Goal: Information Seeking & Learning: Learn about a topic

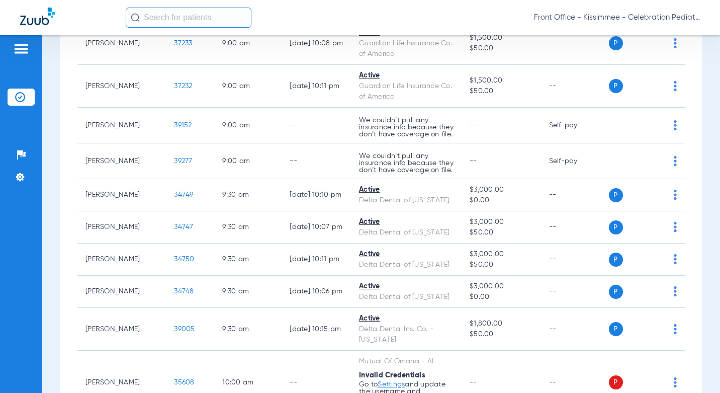
scroll to position [704, 0]
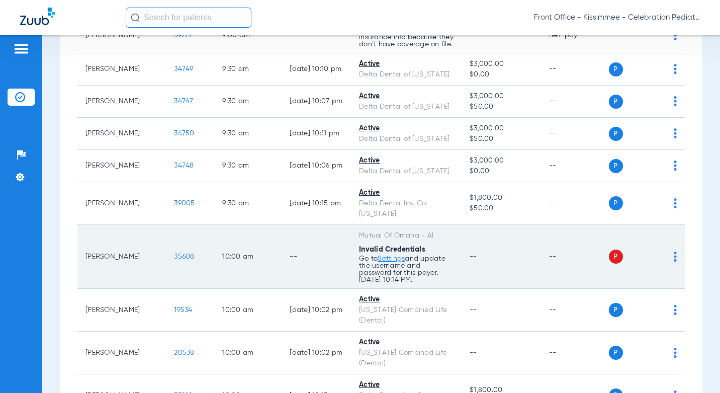
click at [174, 253] on span "35608" at bounding box center [184, 256] width 20 height 7
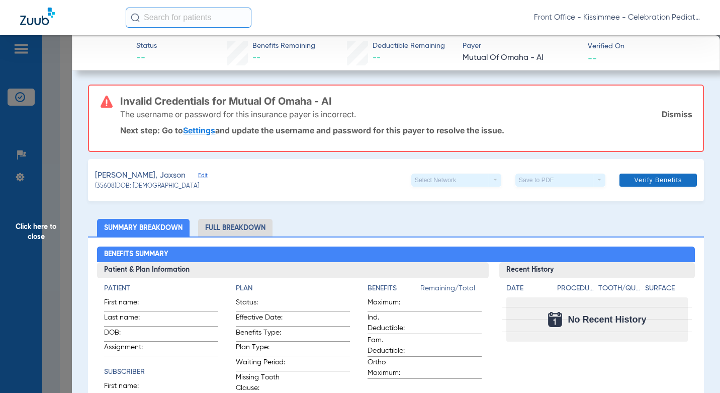
click at [671, 114] on link "Dismiss" at bounding box center [677, 114] width 31 height 10
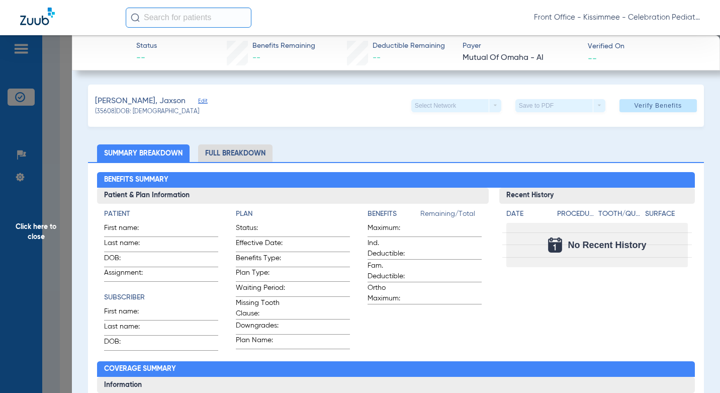
click at [240, 148] on li "Full Breakdown" at bounding box center [235, 153] width 74 height 18
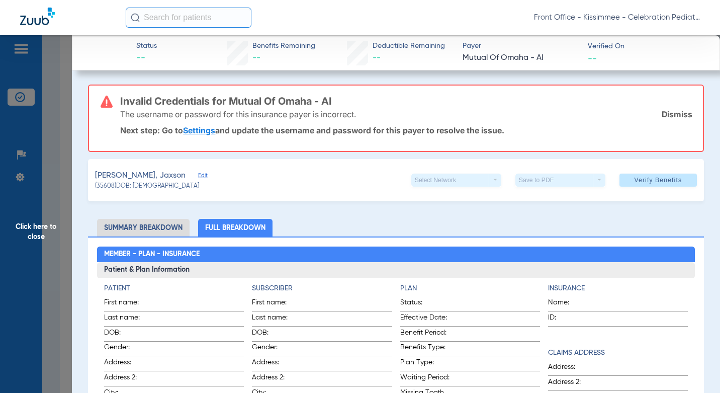
drag, startPoint x: 156, startPoint y: 230, endPoint x: 47, endPoint y: 227, distance: 109.2
click at [154, 230] on li "Summary Breakdown" at bounding box center [143, 228] width 93 height 18
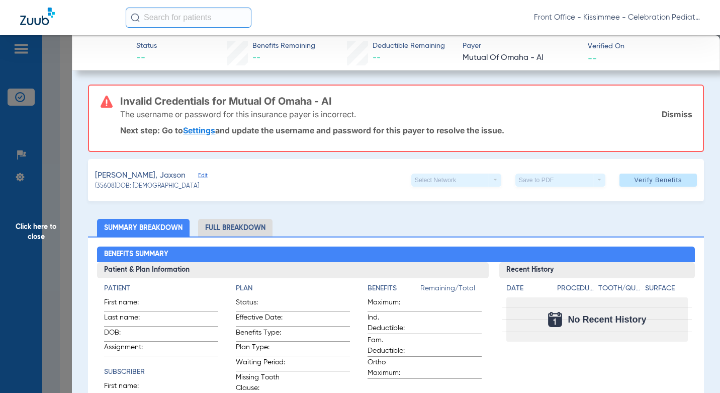
click at [58, 228] on span "Click here to close" at bounding box center [36, 231] width 72 height 393
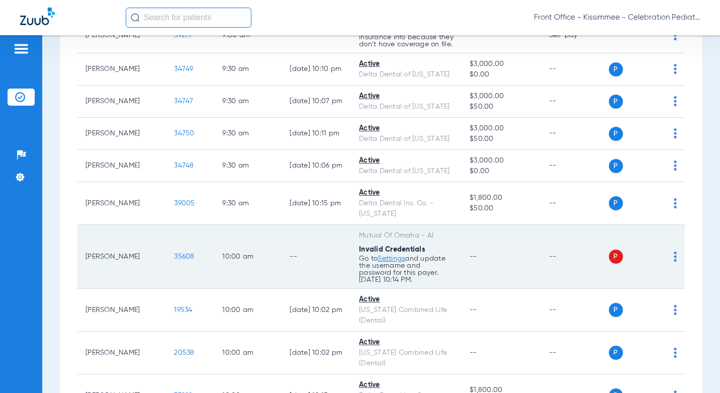
click at [174, 253] on span "35608" at bounding box center [184, 256] width 20 height 7
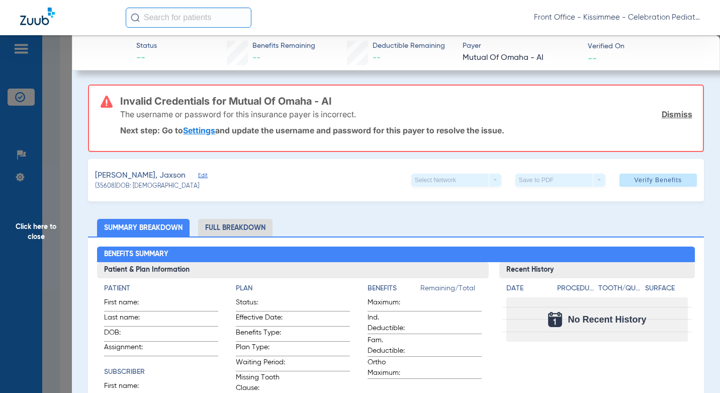
drag, startPoint x: 65, startPoint y: 128, endPoint x: 369, endPoint y: 161, distance: 305.2
click at [65, 128] on span "Click here to close" at bounding box center [36, 231] width 72 height 393
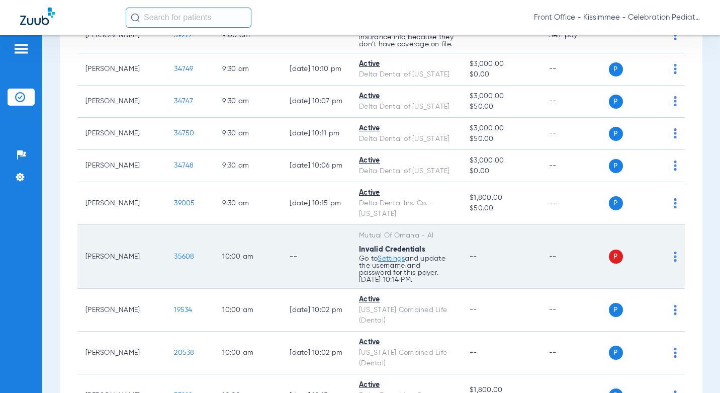
click at [174, 253] on span "35608" at bounding box center [184, 256] width 20 height 7
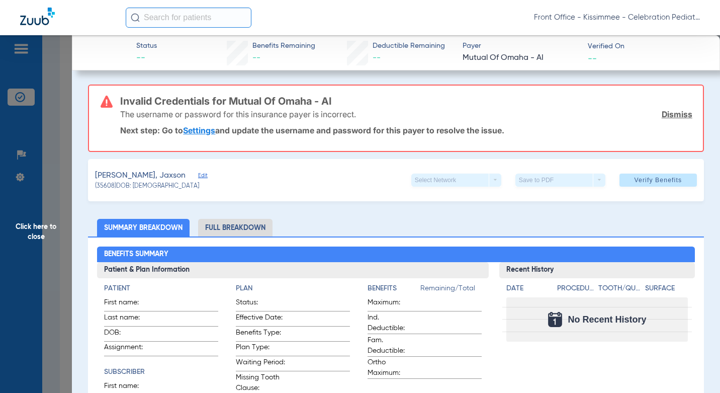
click at [52, 282] on span "Click here to close" at bounding box center [36, 231] width 72 height 393
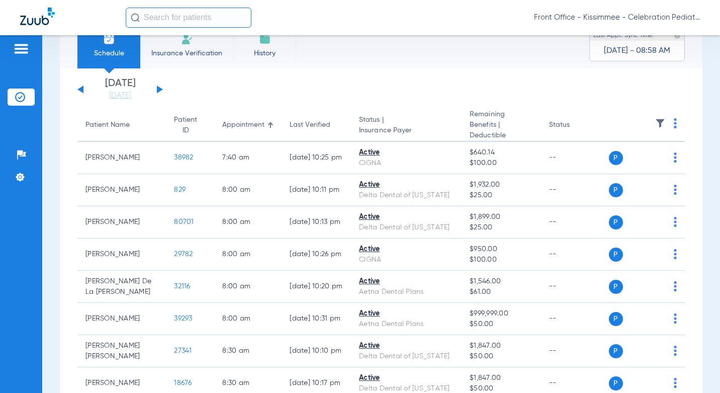
scroll to position [0, 0]
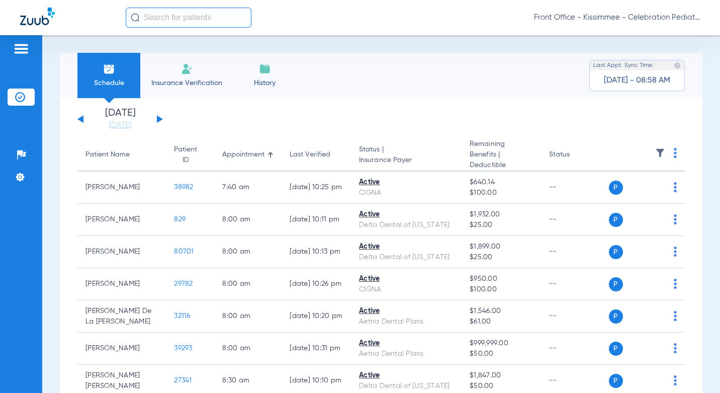
click at [153, 116] on div "[DATE] [DATE] [DATE] [DATE] [DATE] [DATE] [DATE] [DATE] [DATE] [DATE] [DATE] [D…" at bounding box center [120, 119] width 86 height 22
click at [160, 117] on div "[DATE] [DATE] [DATE] [DATE] [DATE] [DATE] [DATE] [DATE] [DATE] [DATE] [DATE] [D…" at bounding box center [120, 119] width 86 height 22
click at [156, 122] on div "[DATE] [DATE] [DATE] [DATE] [DATE] [DATE] [DATE] [DATE] [DATE] [DATE] [DATE] [D…" at bounding box center [120, 119] width 86 height 22
click at [158, 116] on div "[DATE] [DATE] [DATE] [DATE] [DATE] [DATE] [DATE] [DATE] [DATE] [DATE] [DATE] [D…" at bounding box center [120, 119] width 86 height 22
click at [160, 120] on button at bounding box center [160, 119] width 6 height 8
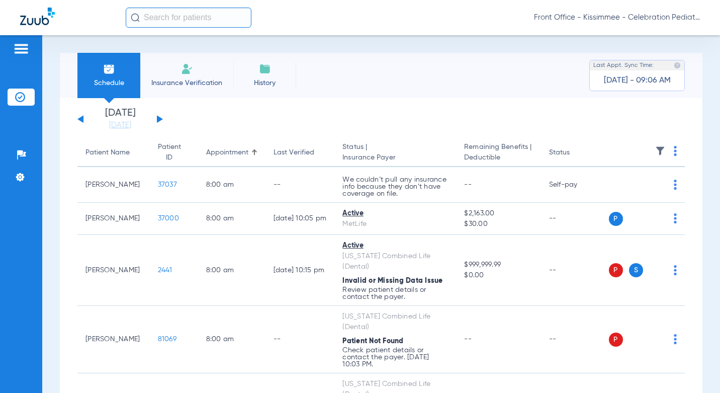
click at [447, 56] on div "Schedule Insurance Verification History Last Appt. Sync Time: [DATE] - 09:06 AM" at bounding box center [381, 75] width 643 height 45
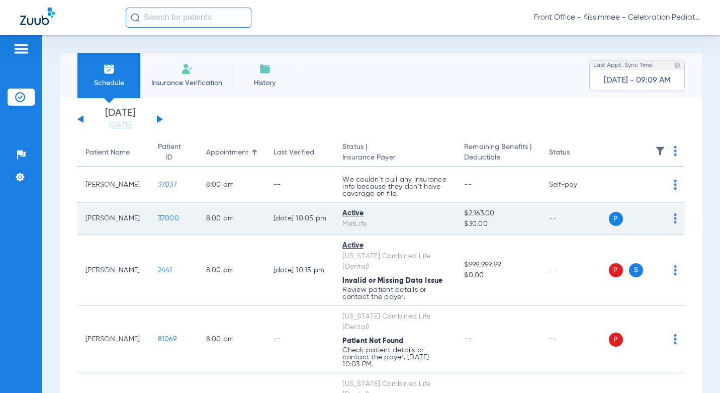
click at [150, 214] on td "37000" at bounding box center [174, 219] width 48 height 32
click at [158, 219] on span "37000" at bounding box center [168, 218] width 21 height 7
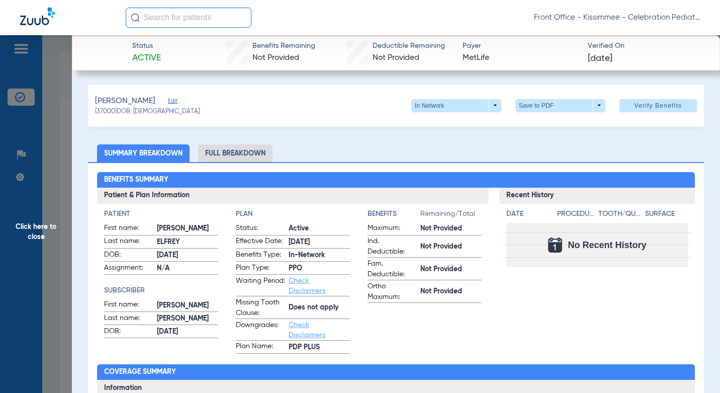
click at [235, 152] on li "Full Breakdown" at bounding box center [235, 153] width 74 height 18
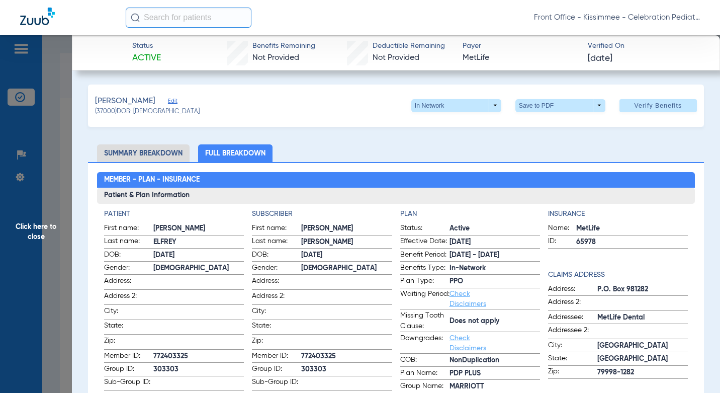
click at [71, 201] on span "Click here to close" at bounding box center [36, 231] width 72 height 393
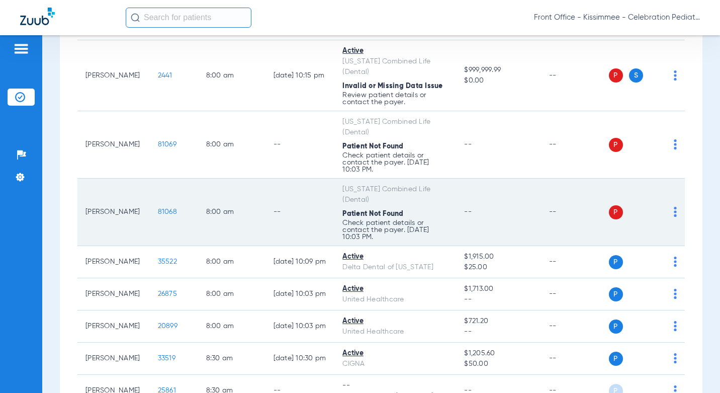
scroll to position [201, 0]
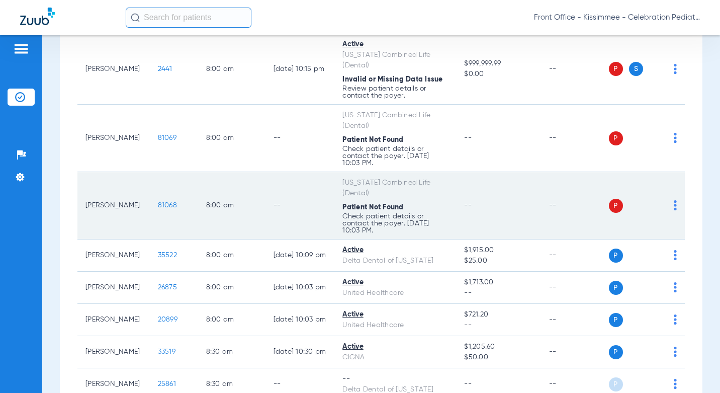
click at [158, 206] on span "81068" at bounding box center [167, 205] width 19 height 7
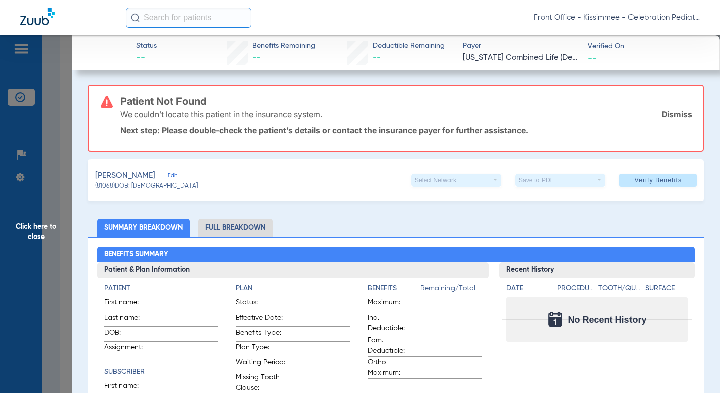
click at [231, 228] on li "Full Breakdown" at bounding box center [235, 228] width 74 height 18
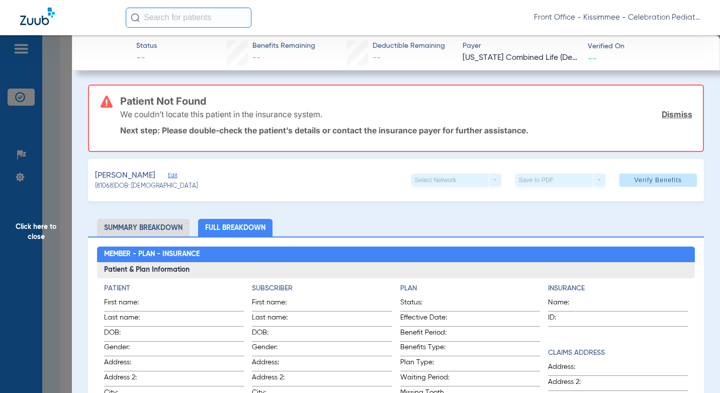
scroll to position [402, 0]
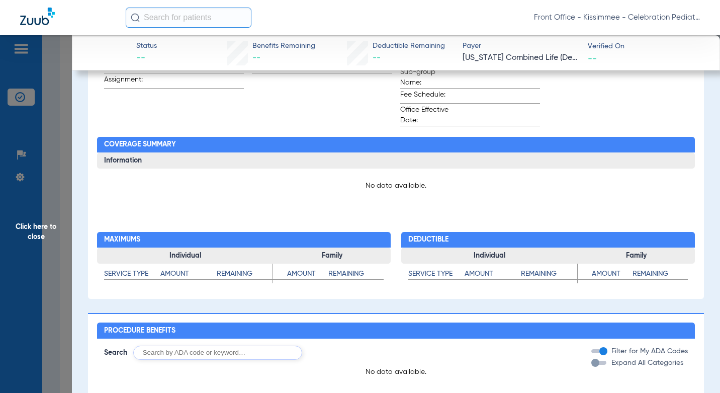
click at [57, 269] on span "Click here to close" at bounding box center [36, 231] width 72 height 393
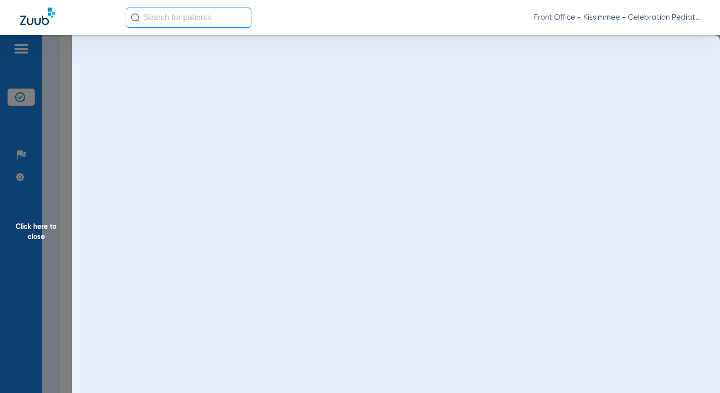
scroll to position [0, 0]
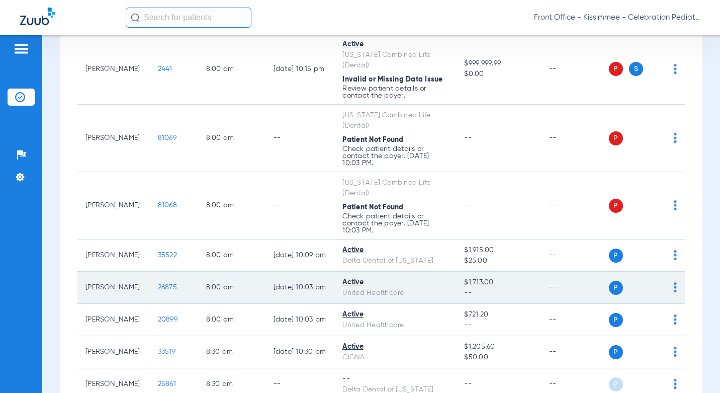
click at [158, 291] on span "26875" at bounding box center [167, 287] width 19 height 7
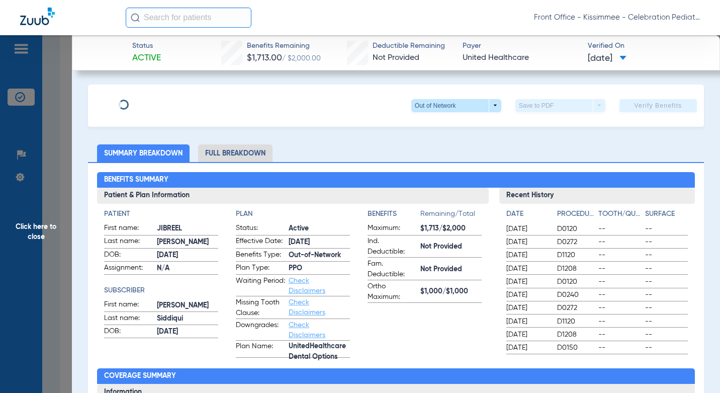
click at [230, 153] on li "Full Breakdown" at bounding box center [235, 153] width 74 height 18
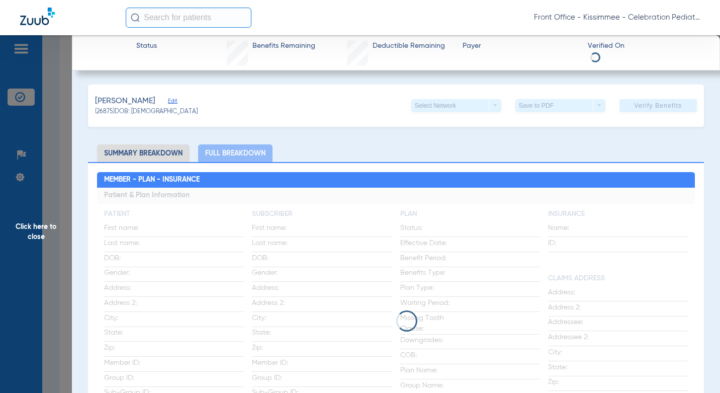
click at [334, 155] on ul "Summary Breakdown Full Breakdown" at bounding box center [396, 153] width 616 height 18
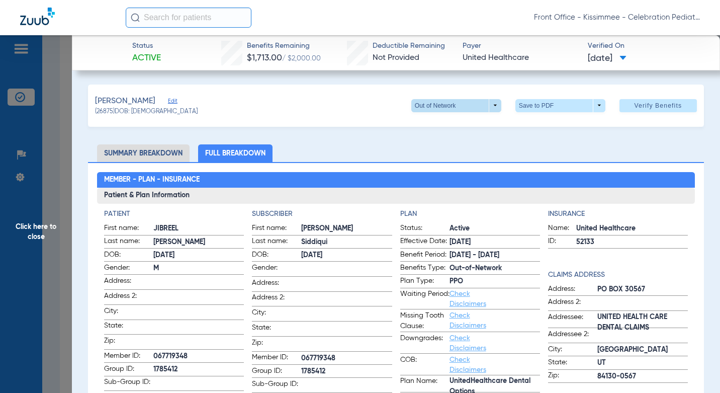
click at [433, 106] on span at bounding box center [456, 105] width 90 height 13
drag, startPoint x: 364, startPoint y: 162, endPoint x: 354, endPoint y: 161, distance: 10.6
click at [364, 162] on div at bounding box center [360, 196] width 720 height 393
drag, startPoint x: 393, startPoint y: 108, endPoint x: 348, endPoint y: 102, distance: 45.7
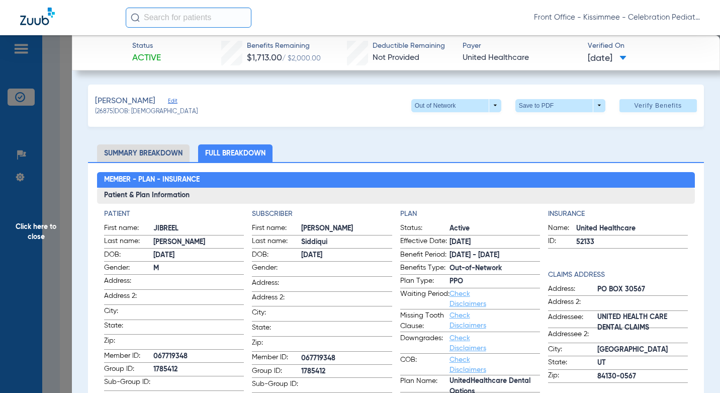
click at [351, 101] on div "[PERSON_NAME] Edit (26875) DOB: [DEMOGRAPHIC_DATA] Out of Network arrow_drop_do…" at bounding box center [396, 106] width 616 height 42
click at [460, 102] on span at bounding box center [456, 106] width 24 height 24
click at [423, 130] on button "PPO" at bounding box center [435, 125] width 63 height 20
click at [451, 108] on span at bounding box center [456, 106] width 24 height 24
click at [418, 142] on span "Out of Network" at bounding box center [435, 145] width 47 height 7
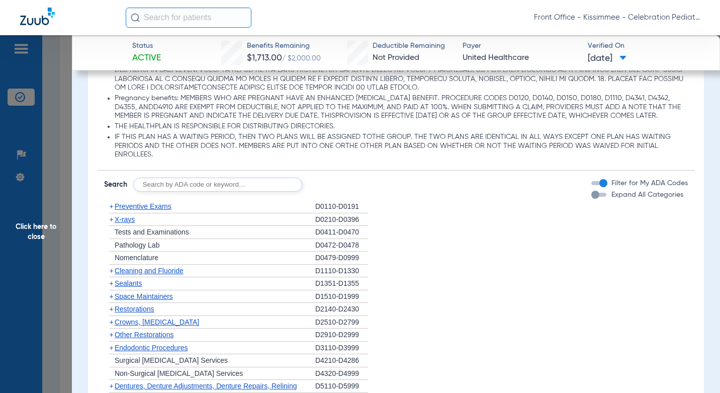
scroll to position [1006, 0]
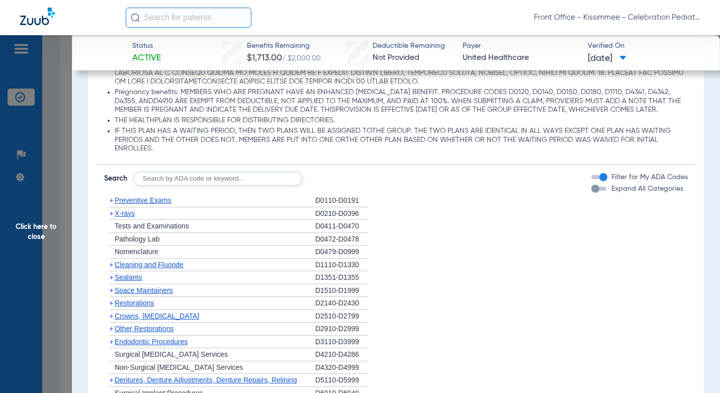
drag, startPoint x: 590, startPoint y: 199, endPoint x: 221, endPoint y: 158, distance: 371.5
click at [592, 193] on div "button" at bounding box center [596, 189] width 8 height 8
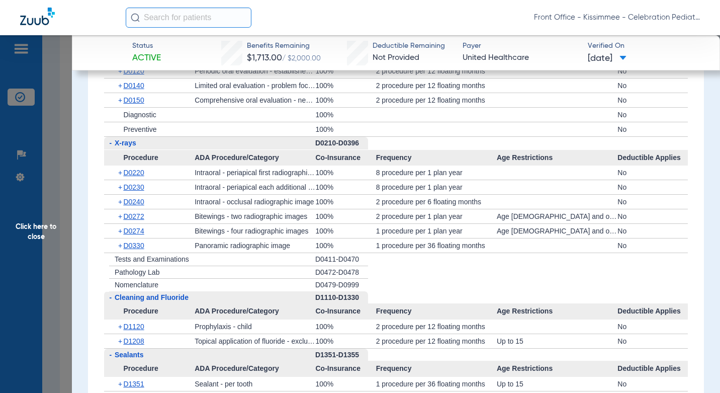
scroll to position [1217, 0]
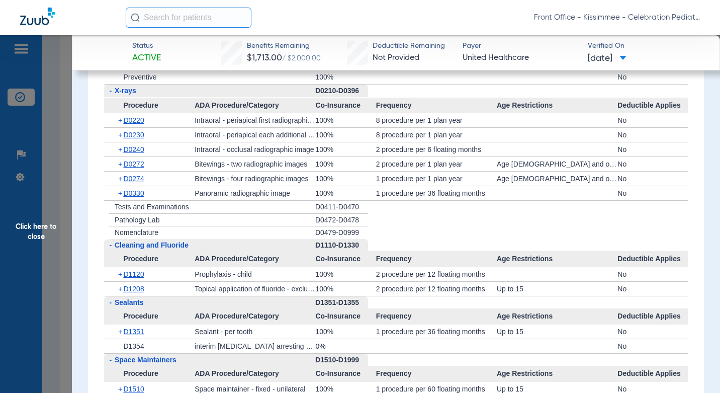
click at [57, 210] on span "Click here to close" at bounding box center [36, 231] width 72 height 393
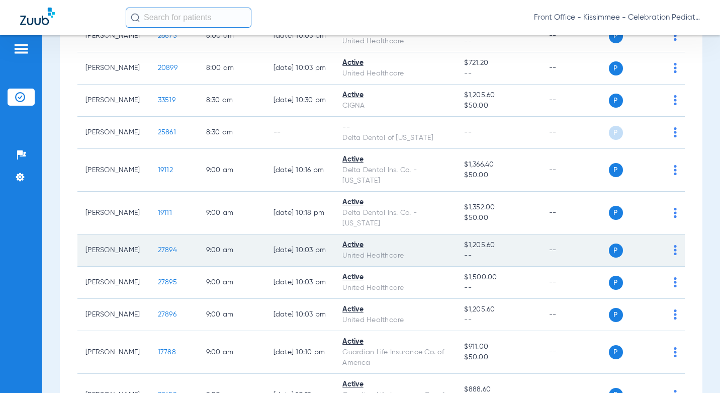
scroll to position [352, 0]
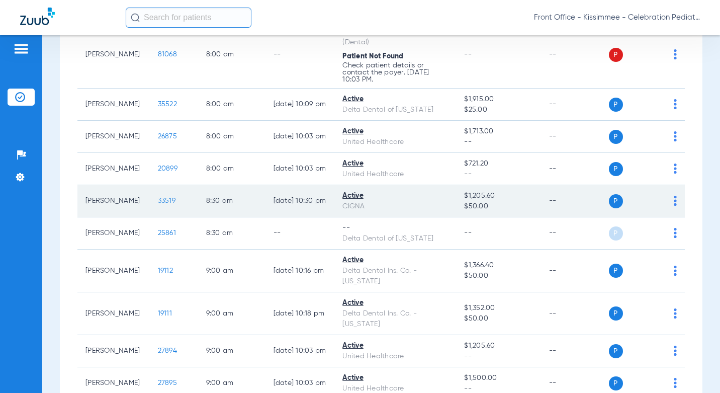
click at [158, 201] on span "33519" at bounding box center [167, 200] width 18 height 7
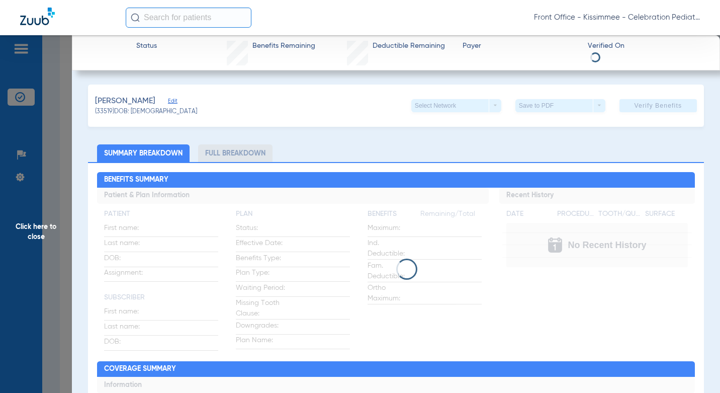
click at [219, 147] on li "Full Breakdown" at bounding box center [235, 153] width 74 height 18
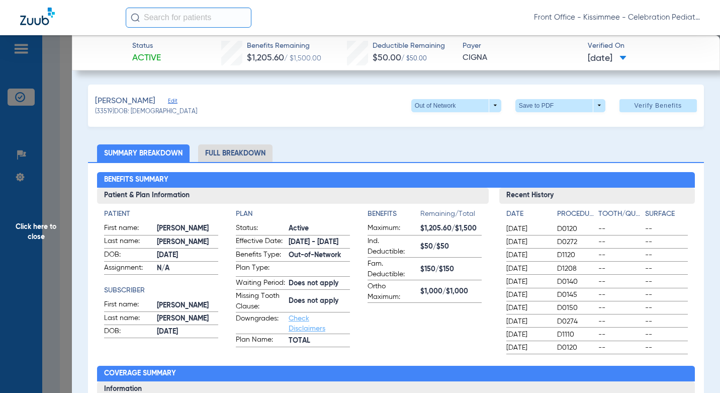
click at [222, 155] on li "Full Breakdown" at bounding box center [235, 153] width 74 height 18
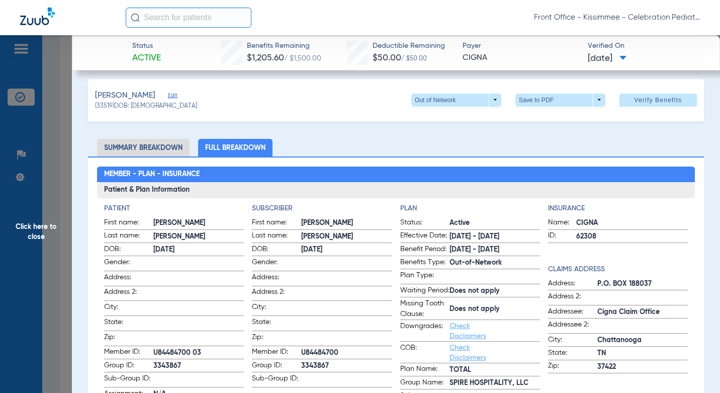
scroll to position [0, 0]
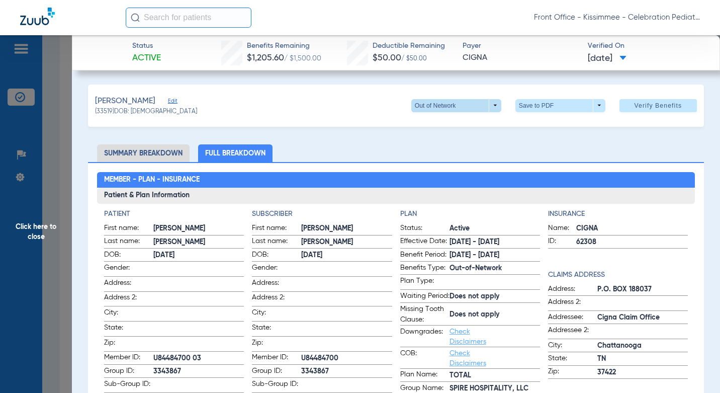
click at [461, 104] on span at bounding box center [456, 106] width 24 height 24
click at [461, 107] on div at bounding box center [360, 196] width 720 height 393
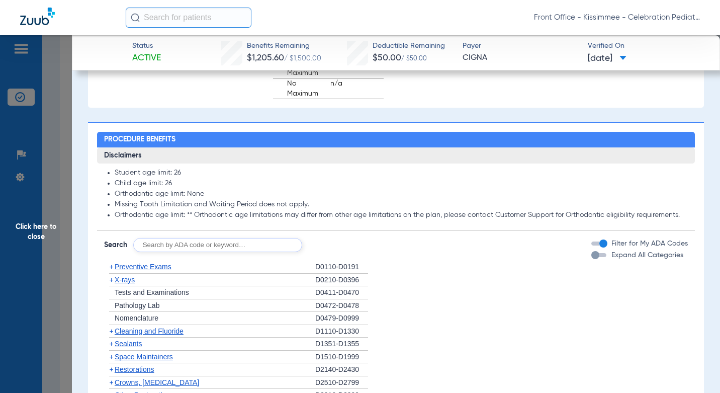
scroll to position [855, 0]
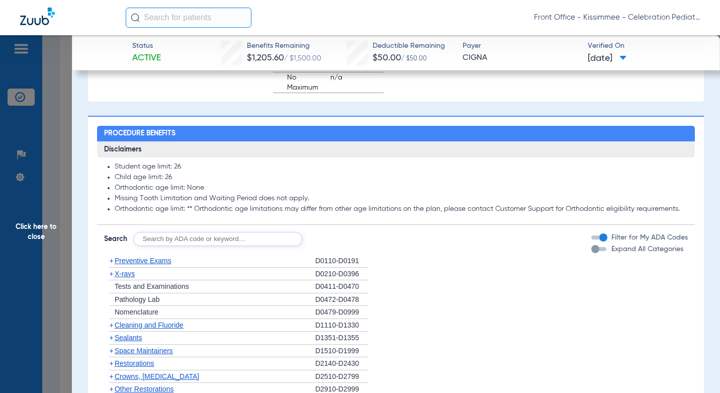
click at [592, 253] on div "button" at bounding box center [596, 249] width 8 height 8
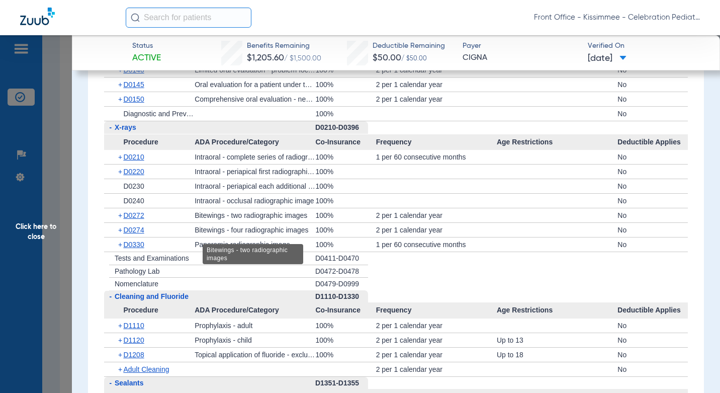
scroll to position [1107, 0]
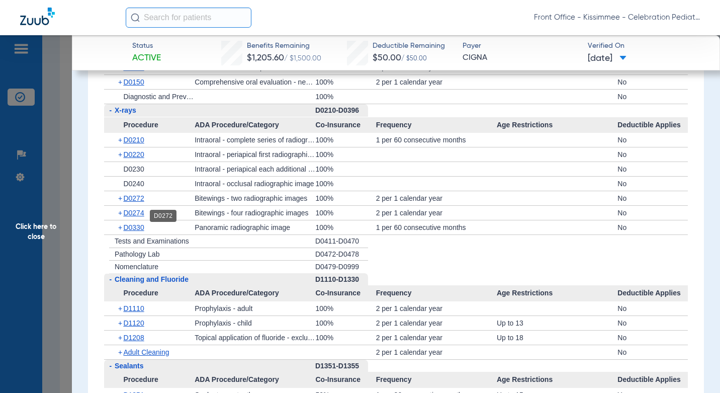
click at [141, 202] on span "D0272" at bounding box center [133, 198] width 21 height 8
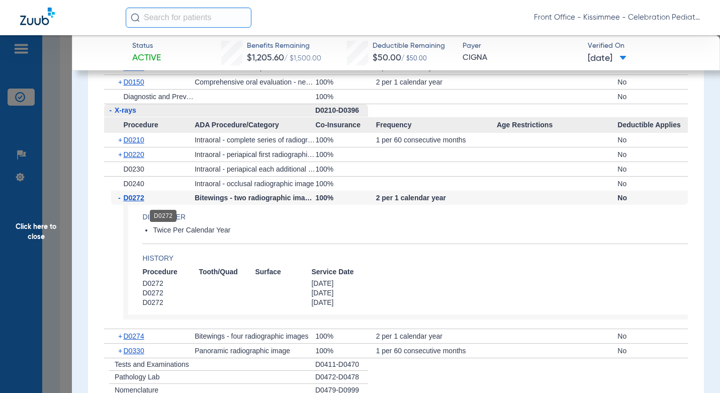
click at [152, 218] on div "D0272" at bounding box center [163, 216] width 27 height 12
click at [141, 202] on span "D0272" at bounding box center [133, 198] width 21 height 8
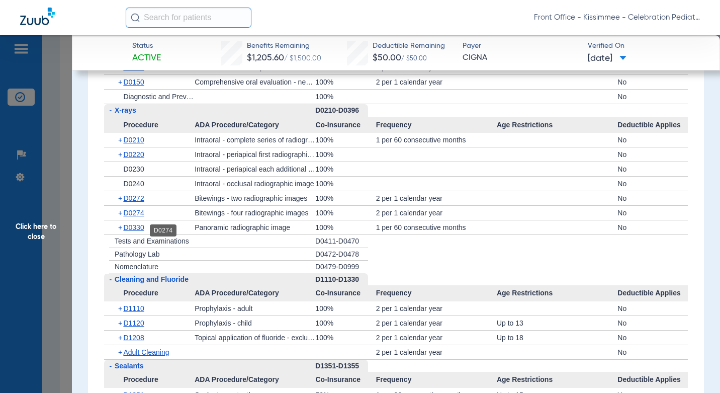
click at [144, 217] on span "D0274" at bounding box center [133, 213] width 21 height 8
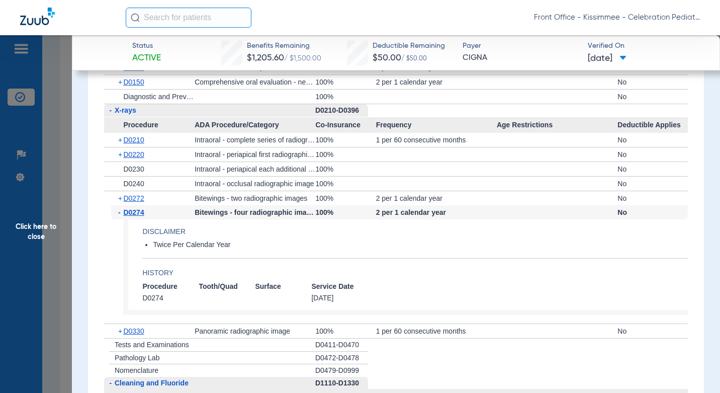
click at [144, 216] on span "D0274" at bounding box center [133, 212] width 21 height 8
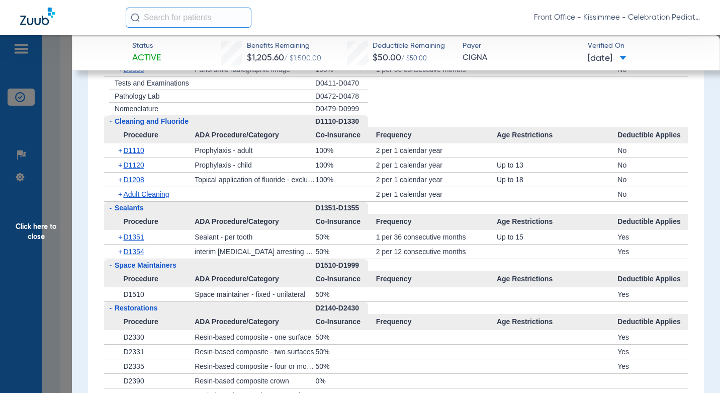
scroll to position [1214, 0]
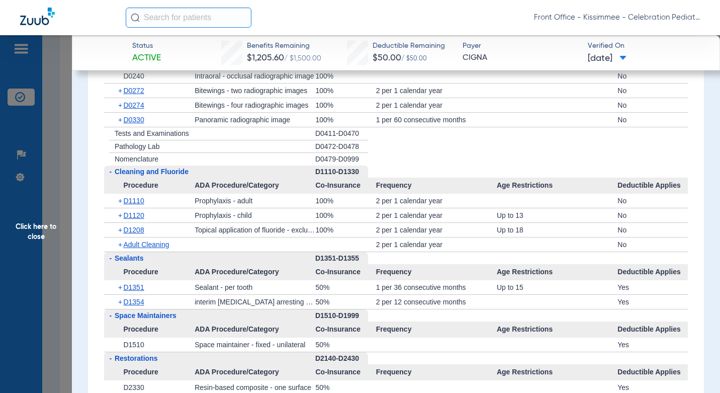
drag, startPoint x: 66, startPoint y: 188, endPoint x: 708, endPoint y: 96, distance: 648.8
click at [66, 188] on span "Click here to close" at bounding box center [36, 231] width 72 height 393
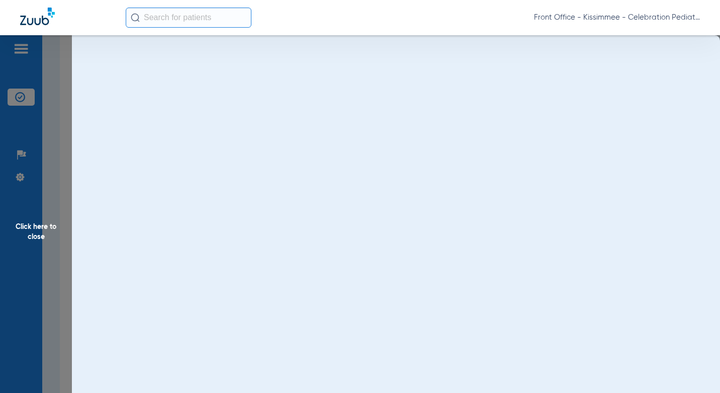
scroll to position [0, 0]
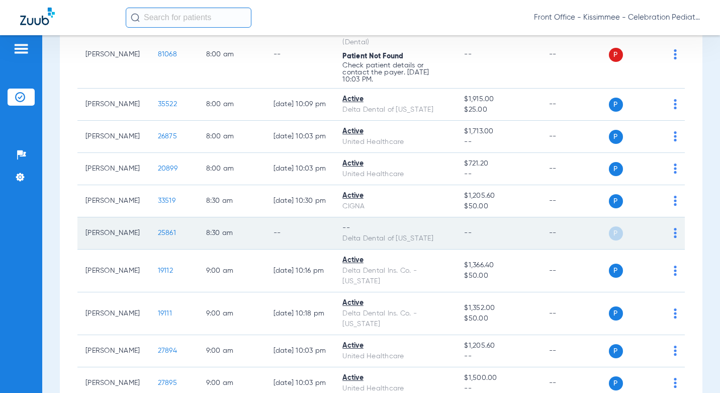
click at [158, 230] on span "25861" at bounding box center [167, 232] width 18 height 7
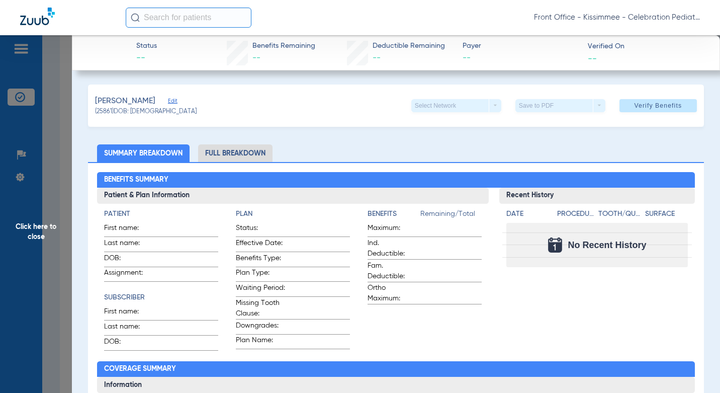
click at [251, 159] on li "Full Breakdown" at bounding box center [235, 153] width 74 height 18
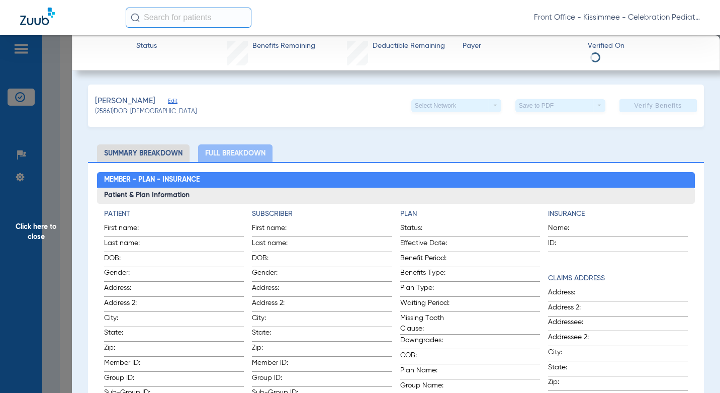
click at [57, 224] on span "Click here to close" at bounding box center [36, 231] width 72 height 393
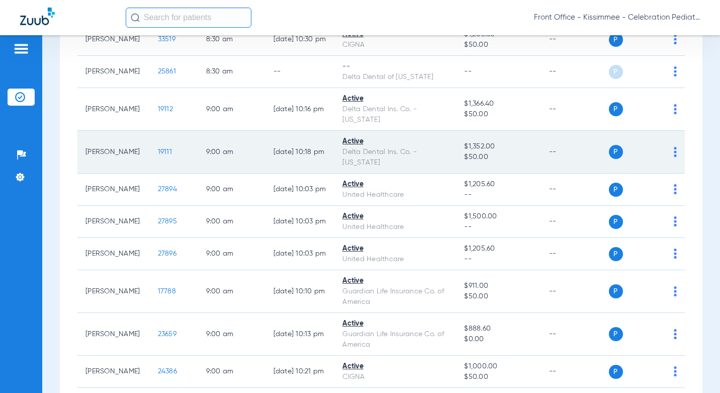
scroll to position [553, 0]
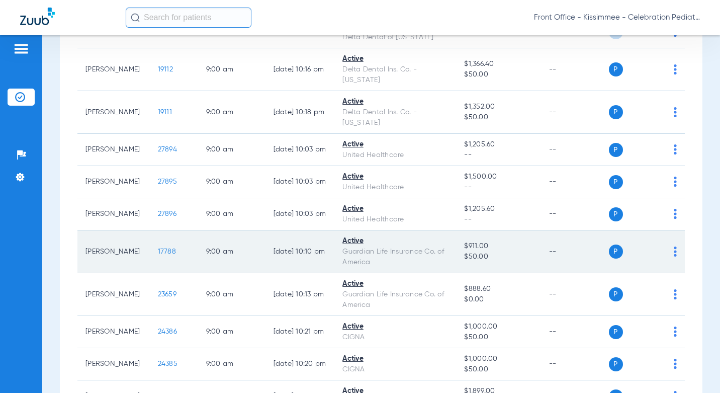
click at [158, 249] on span "17788" at bounding box center [167, 251] width 18 height 7
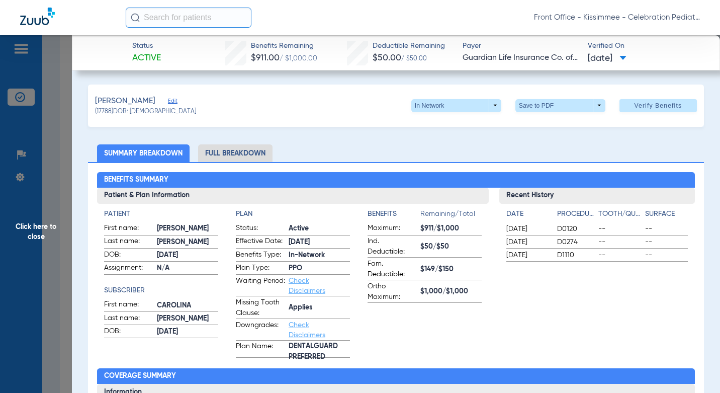
click at [243, 149] on li "Full Breakdown" at bounding box center [235, 153] width 74 height 18
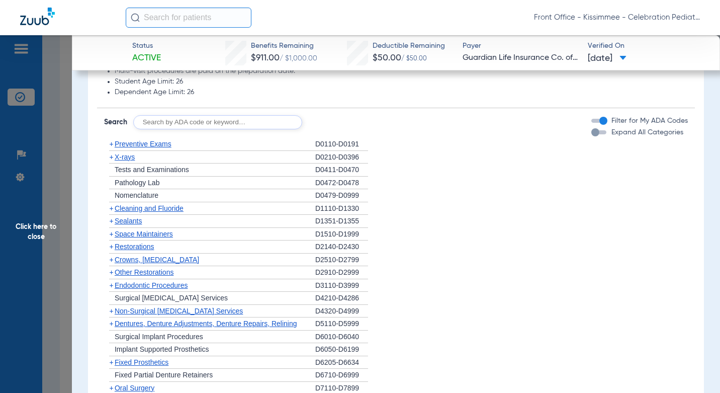
scroll to position [1459, 0]
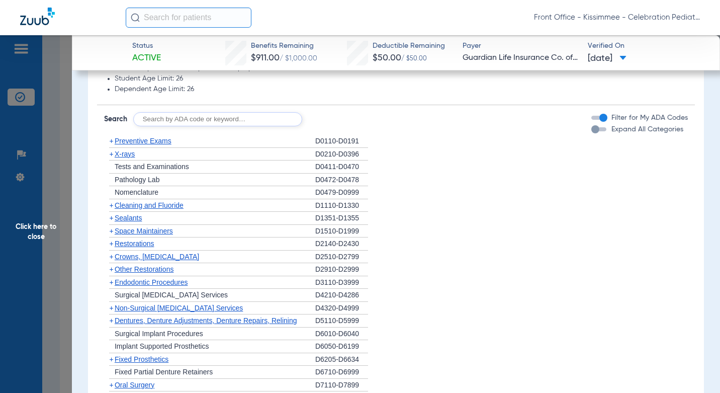
click at [598, 123] on div "Filter for My ADA Codes" at bounding box center [640, 118] width 97 height 11
click at [592, 133] on div "button" at bounding box center [596, 129] width 8 height 8
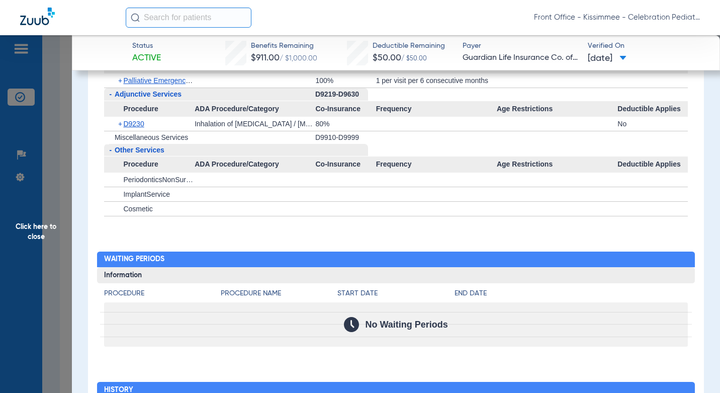
scroll to position [2845, 0]
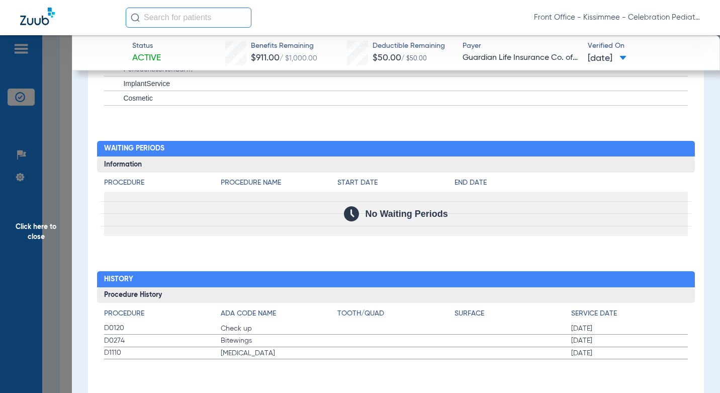
click at [52, 223] on span "Click here to close" at bounding box center [36, 231] width 72 height 393
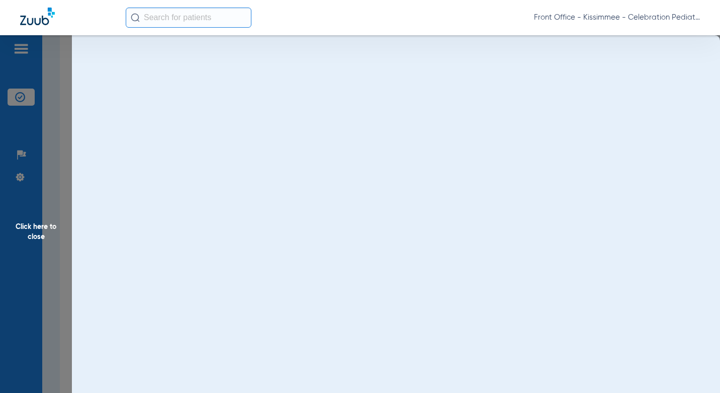
scroll to position [0, 0]
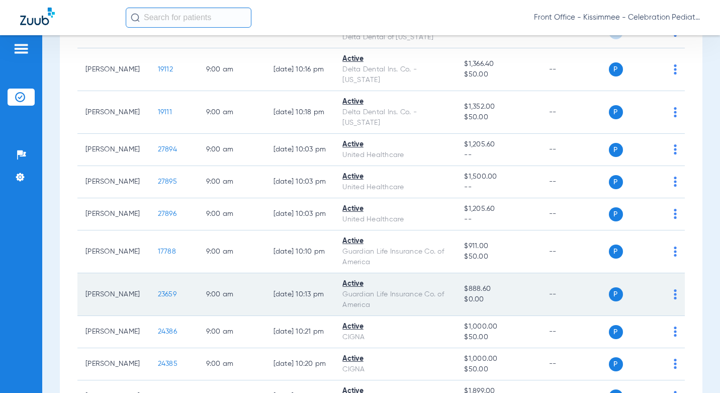
click at [158, 295] on span "23659" at bounding box center [167, 294] width 19 height 7
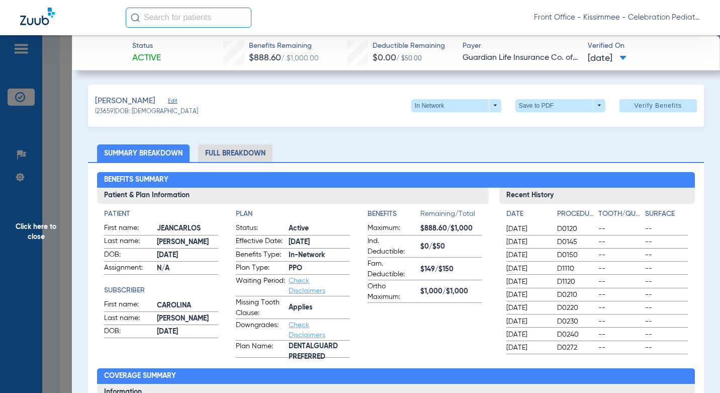
click at [240, 155] on li "Full Breakdown" at bounding box center [235, 153] width 74 height 18
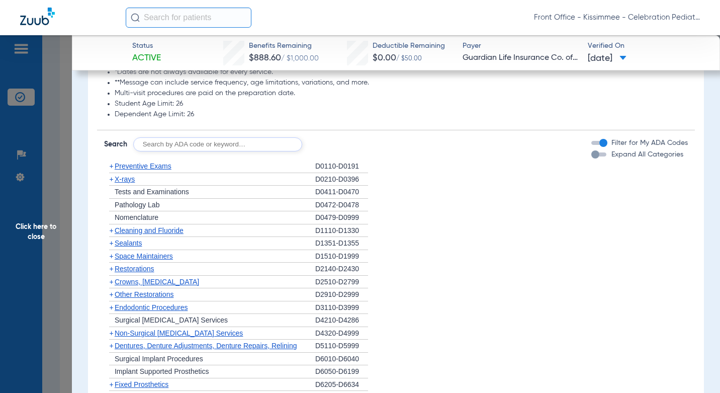
scroll to position [1408, 0]
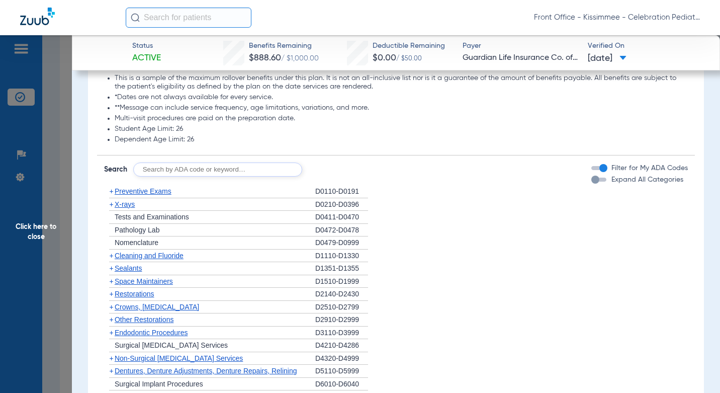
drag, startPoint x: 592, startPoint y: 196, endPoint x: 574, endPoint y: 201, distance: 18.7
click at [592, 185] on div "Expand All Categories" at bounding box center [638, 180] width 92 height 11
click at [595, 182] on div "button" at bounding box center [599, 180] width 15 height 4
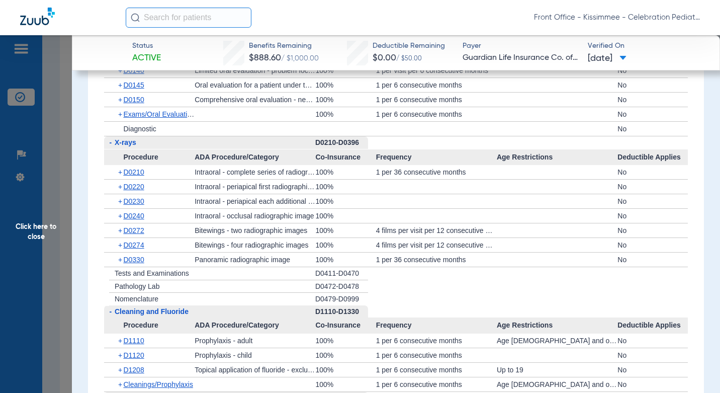
scroll to position [1598, 0]
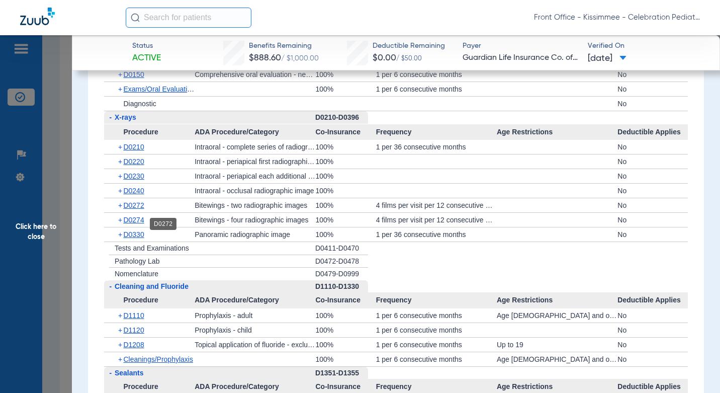
click at [135, 209] on span "D0272" at bounding box center [133, 205] width 21 height 8
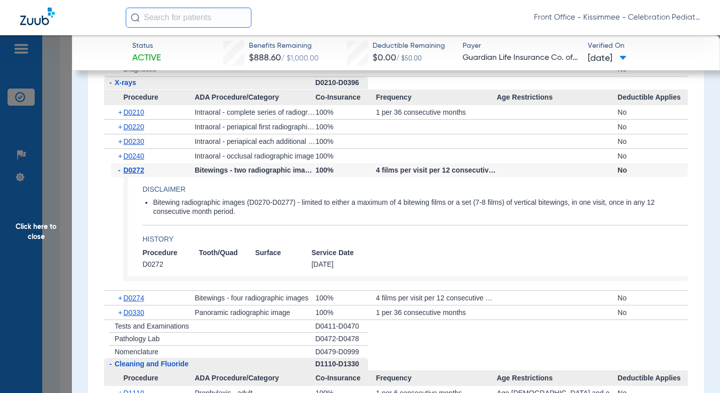
scroll to position [1648, 0]
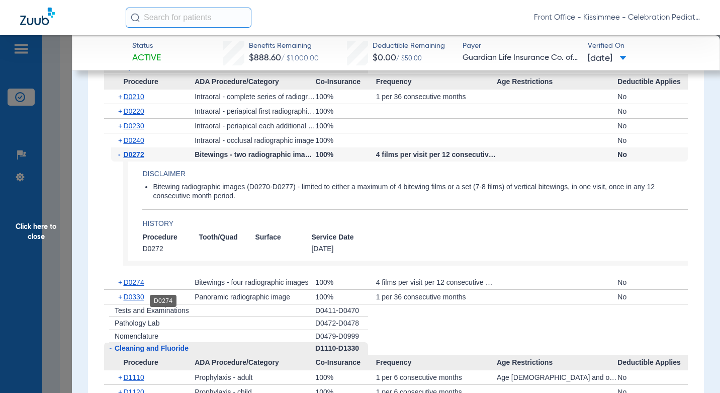
click at [137, 286] on span "D0274" at bounding box center [133, 282] width 21 height 8
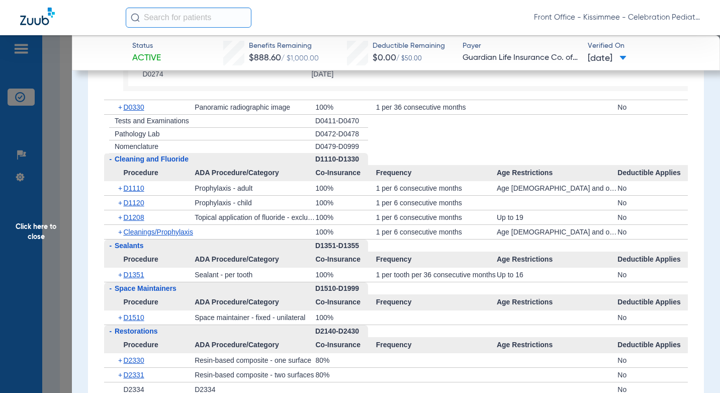
scroll to position [2000, 0]
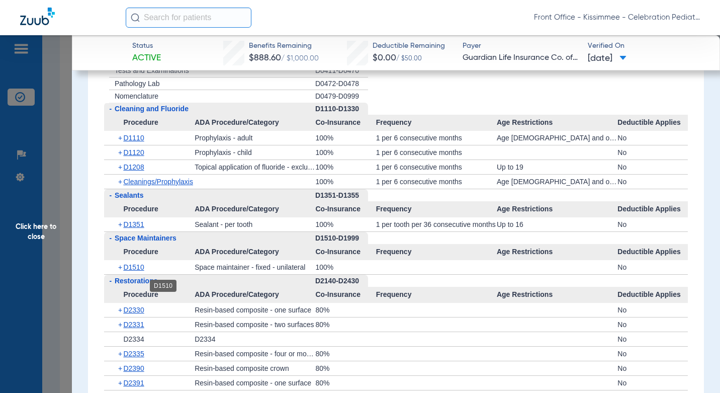
click at [124, 271] on span "D1510" at bounding box center [133, 267] width 21 height 8
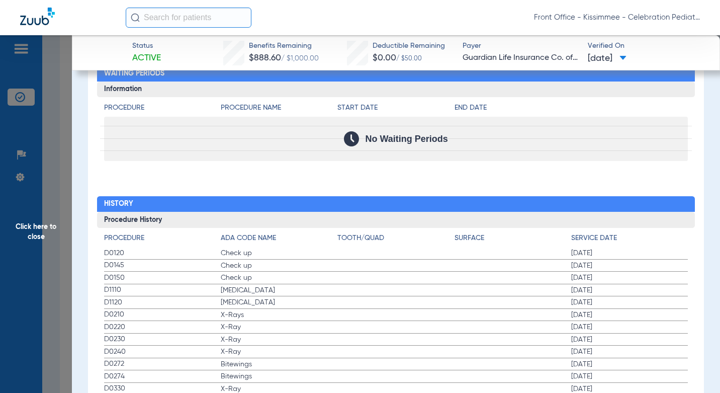
scroll to position [3262, 0]
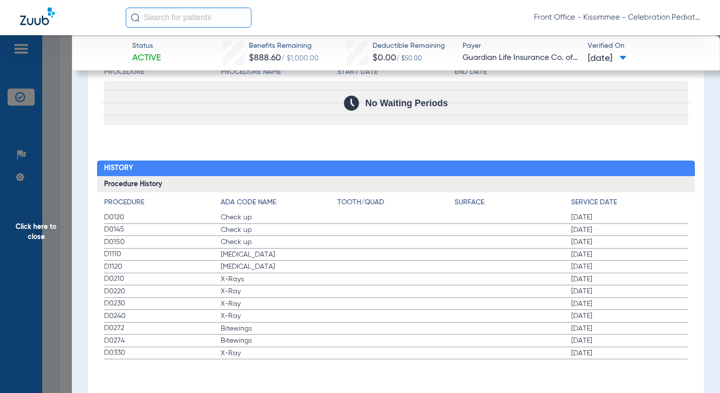
click at [53, 267] on span "Click here to close" at bounding box center [36, 231] width 72 height 393
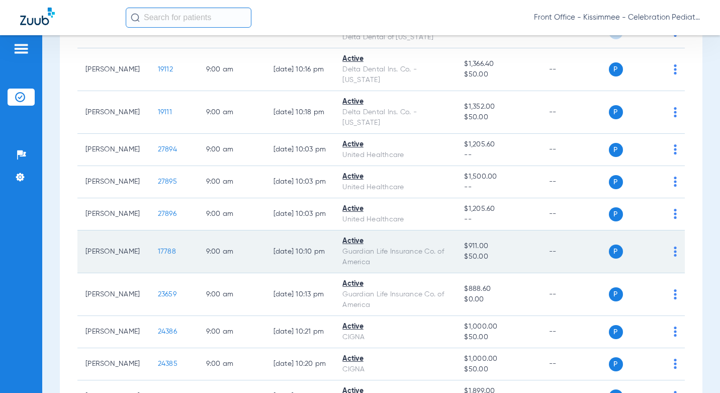
scroll to position [654, 0]
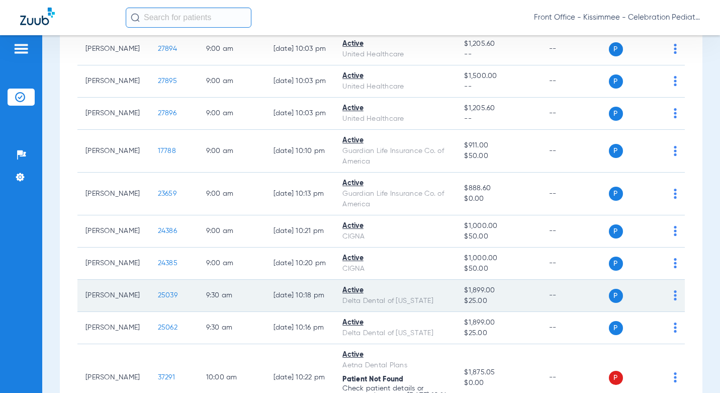
click at [158, 292] on span "25039" at bounding box center [168, 295] width 20 height 7
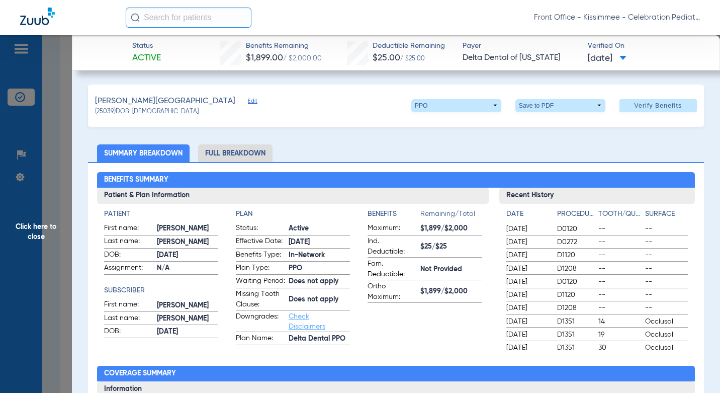
click at [248, 158] on li "Full Breakdown" at bounding box center [235, 153] width 74 height 18
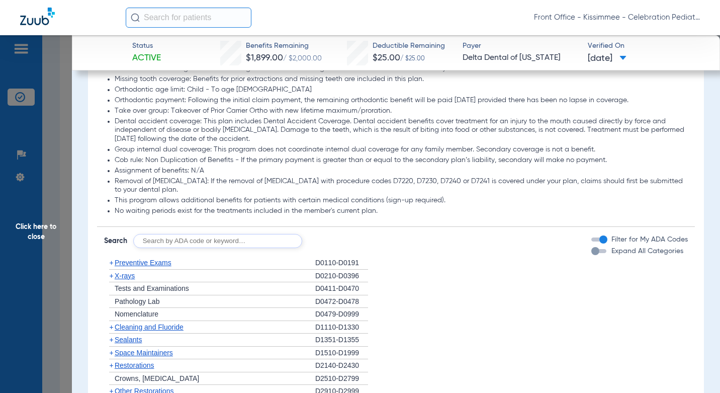
scroll to position [1006, 0]
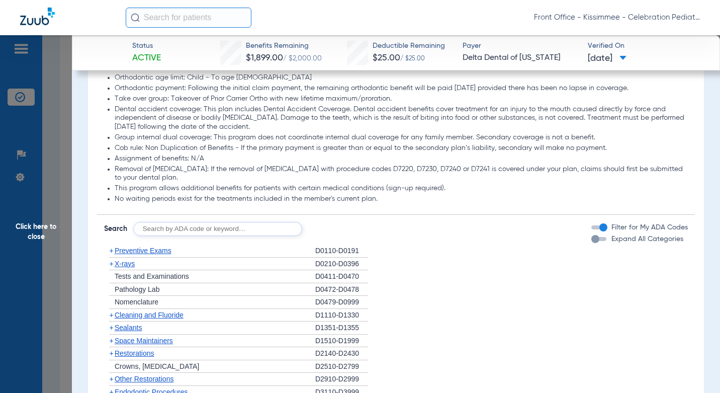
drag, startPoint x: 590, startPoint y: 247, endPoint x: 396, endPoint y: 195, distance: 201.1
click at [592, 243] on div "button" at bounding box center [596, 239] width 8 height 8
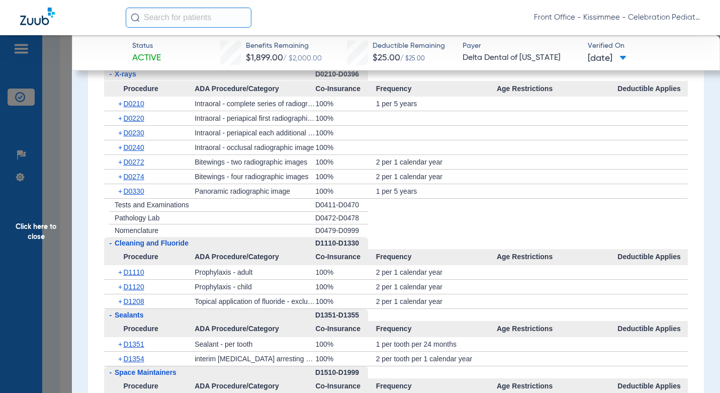
scroll to position [1358, 0]
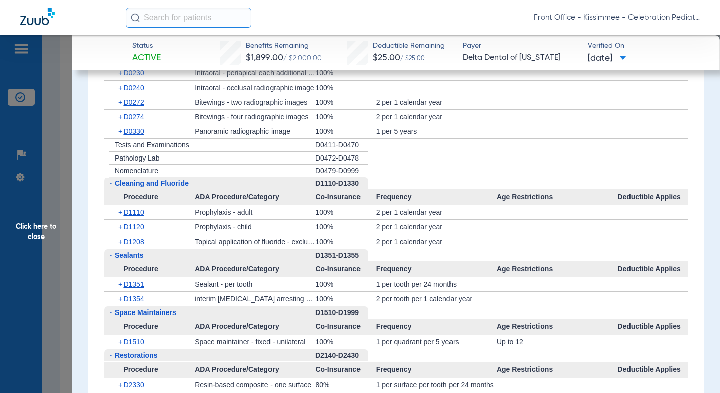
click at [135, 245] on span "D1208" at bounding box center [133, 241] width 21 height 8
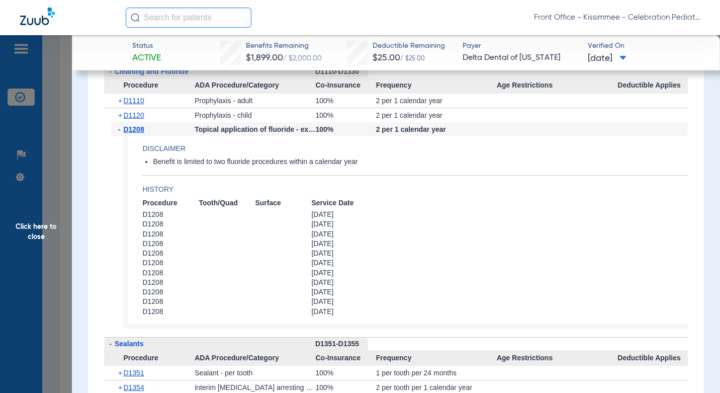
scroll to position [1459, 0]
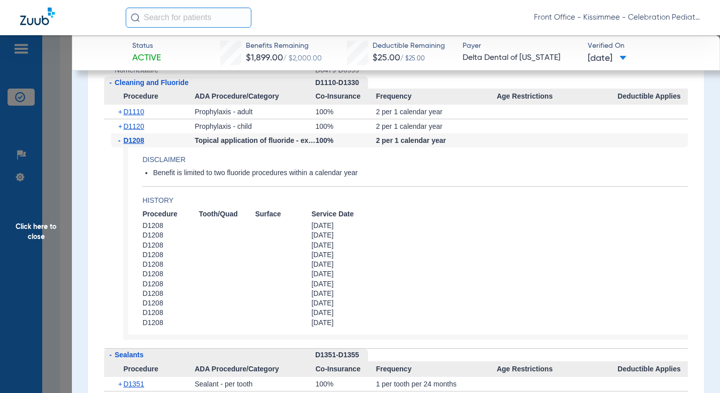
click at [60, 245] on span "Click here to close" at bounding box center [36, 231] width 72 height 393
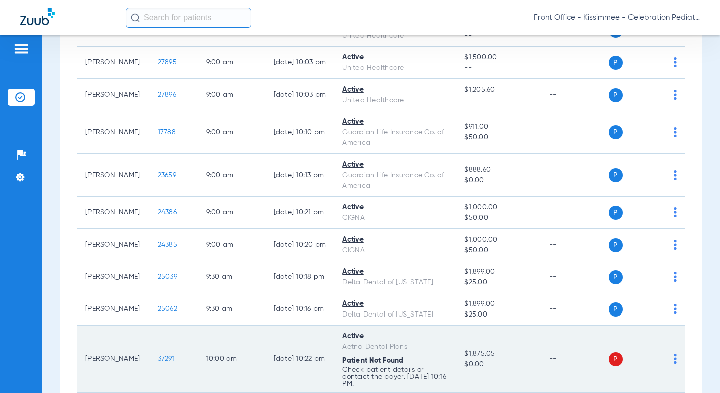
scroll to position [704, 0]
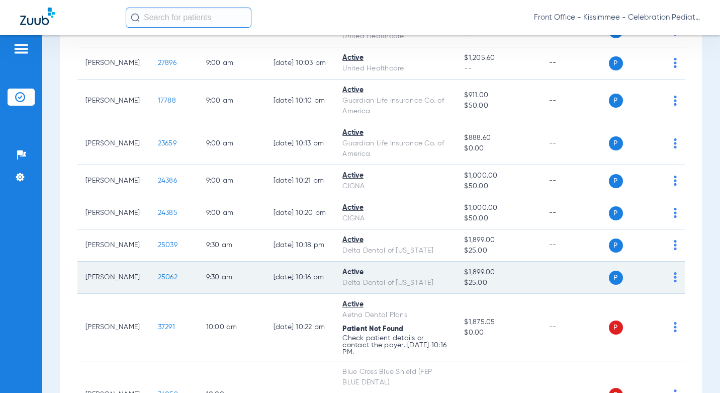
click at [158, 279] on span "25062" at bounding box center [168, 277] width 20 height 7
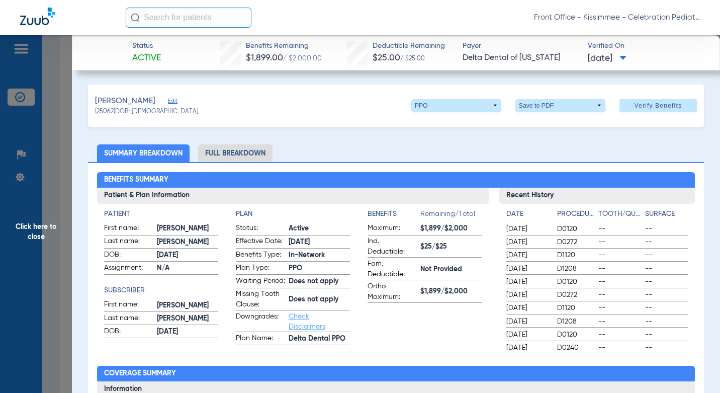
drag, startPoint x: 200, startPoint y: 149, endPoint x: 344, endPoint y: 154, distance: 143.9
click at [200, 149] on li "Full Breakdown" at bounding box center [235, 153] width 74 height 18
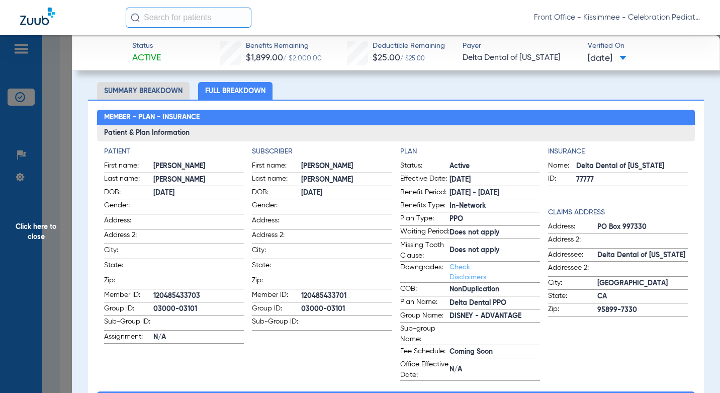
scroll to position [101, 0]
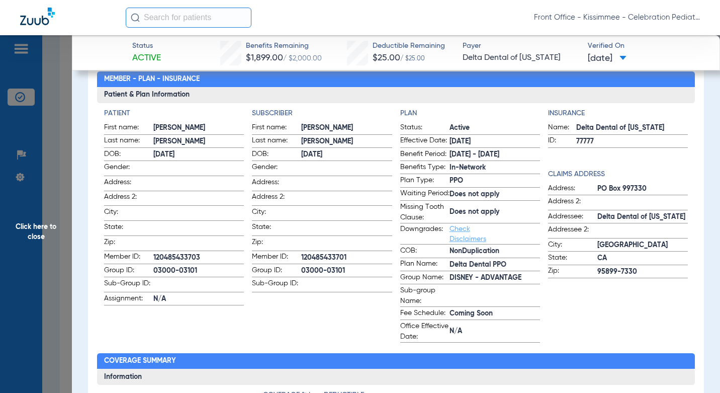
click at [342, 271] on span "03000-03101" at bounding box center [346, 271] width 91 height 11
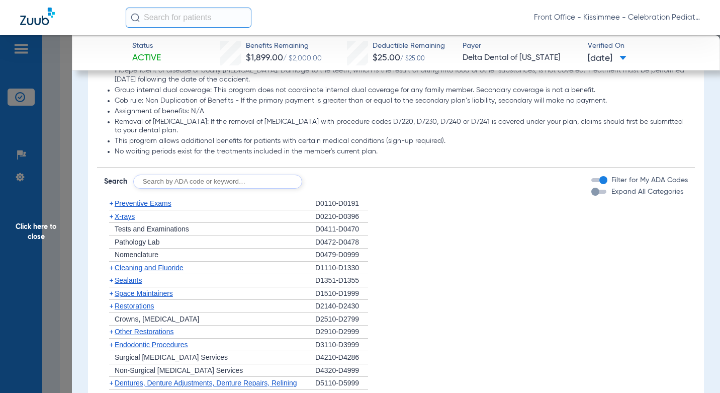
scroll to position [1056, 0]
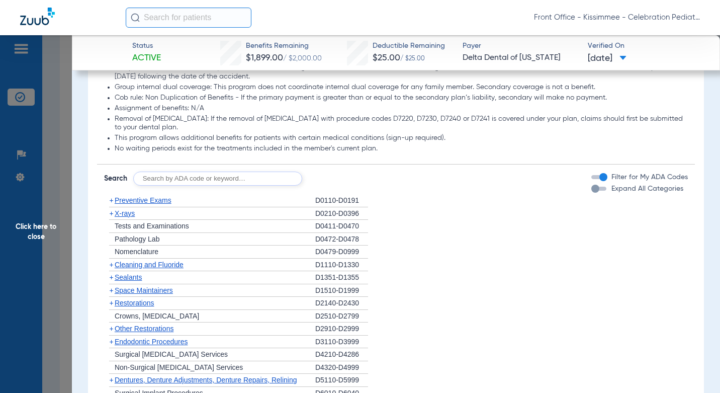
drag, startPoint x: 595, startPoint y: 198, endPoint x: 424, endPoint y: 173, distance: 172.9
click at [595, 191] on div "button" at bounding box center [599, 189] width 15 height 4
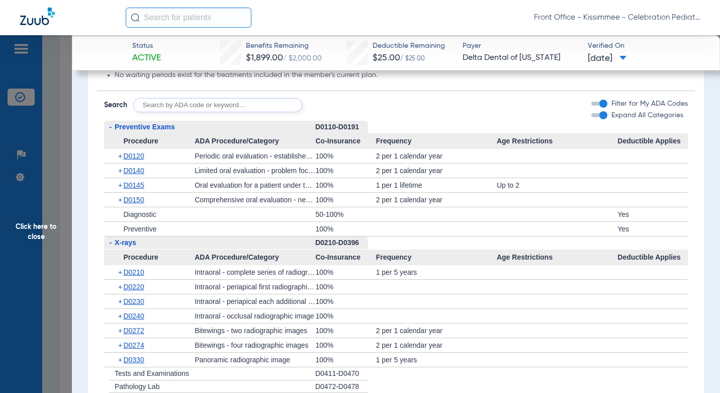
scroll to position [1107, 0]
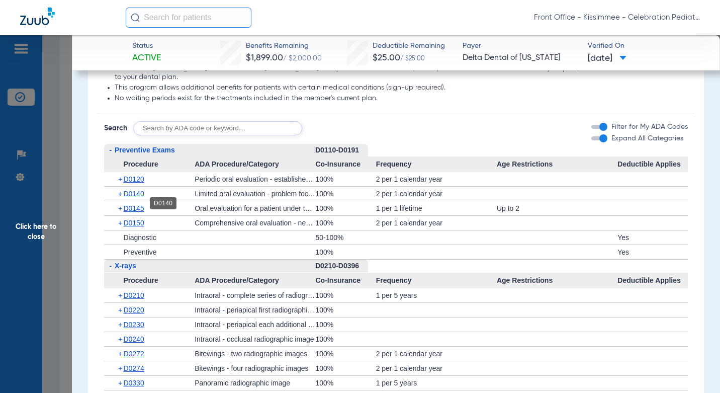
click at [135, 198] on span "D0140" at bounding box center [133, 194] width 21 height 8
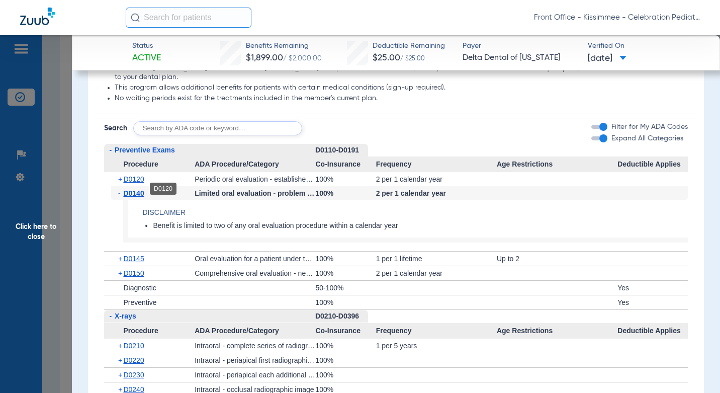
click at [142, 183] on span "D0120" at bounding box center [133, 179] width 21 height 8
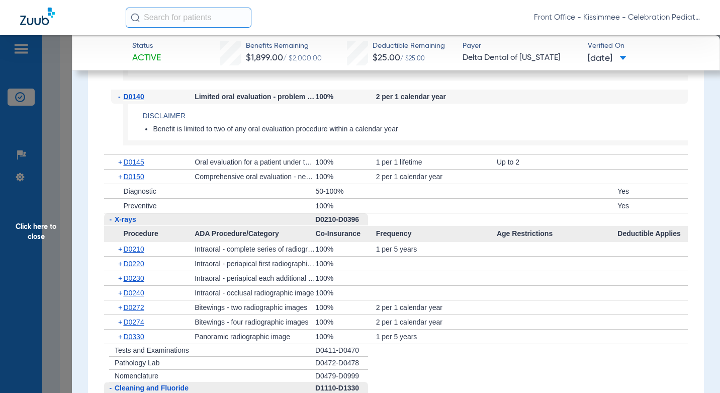
scroll to position [1408, 0]
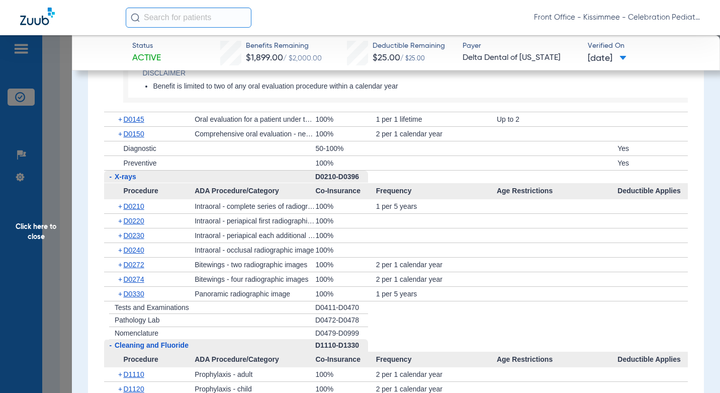
click at [62, 285] on span "Click here to close" at bounding box center [36, 231] width 72 height 393
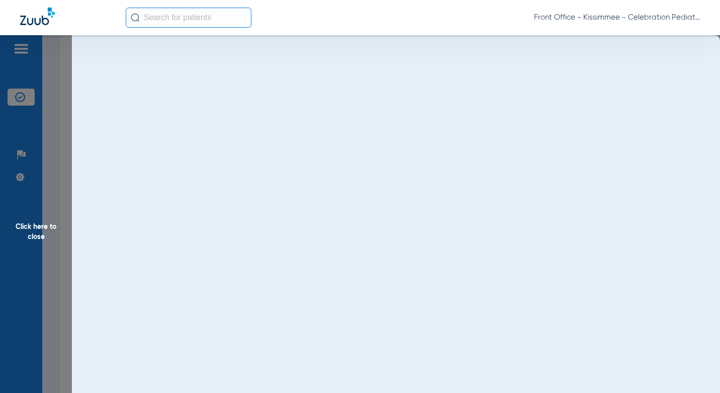
scroll to position [0, 0]
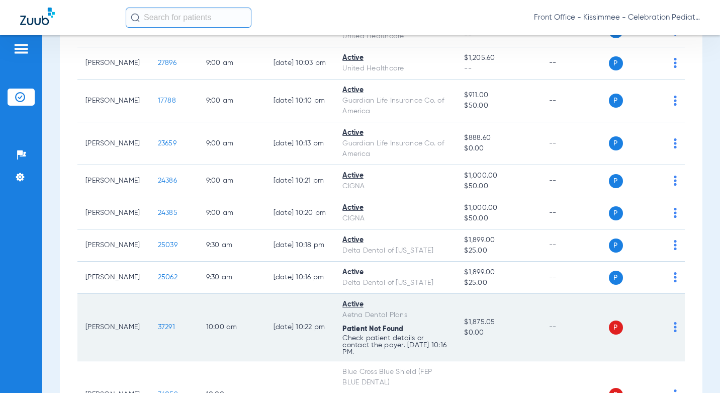
click at [158, 324] on span "37291" at bounding box center [166, 326] width 17 height 7
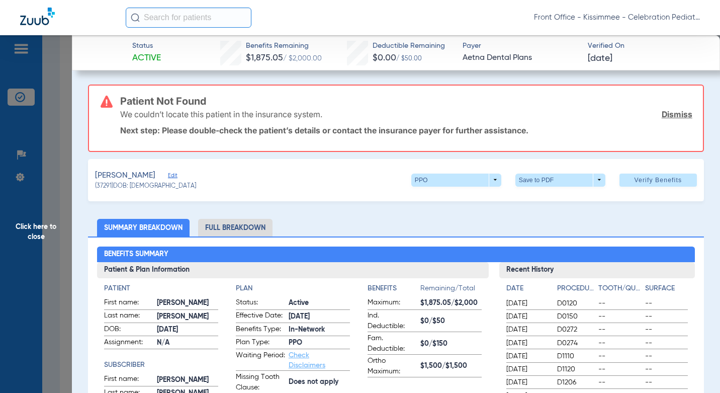
click at [251, 235] on li "Full Breakdown" at bounding box center [235, 228] width 74 height 18
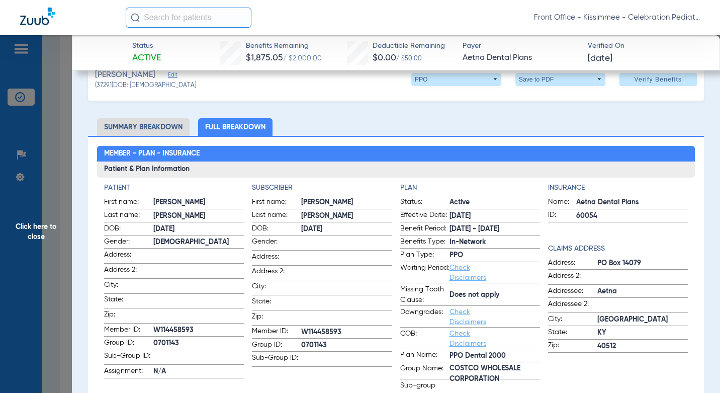
scroll to position [151, 0]
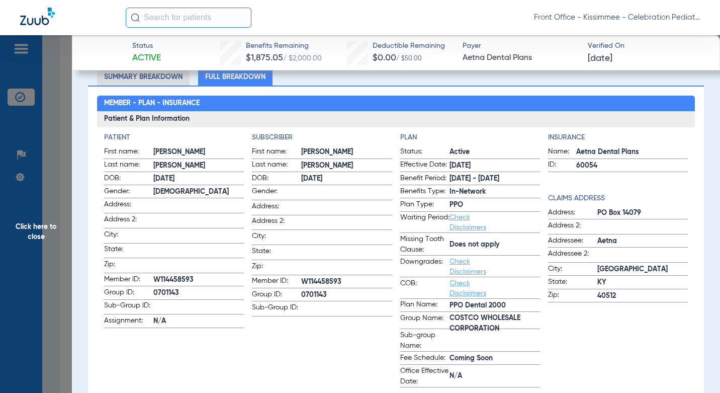
drag, startPoint x: 342, startPoint y: 278, endPoint x: 299, endPoint y: 279, distance: 42.8
click at [301, 279] on span "W114458593" at bounding box center [346, 282] width 91 height 11
copy span "W114458593"
click at [369, 204] on span at bounding box center [346, 206] width 91 height 11
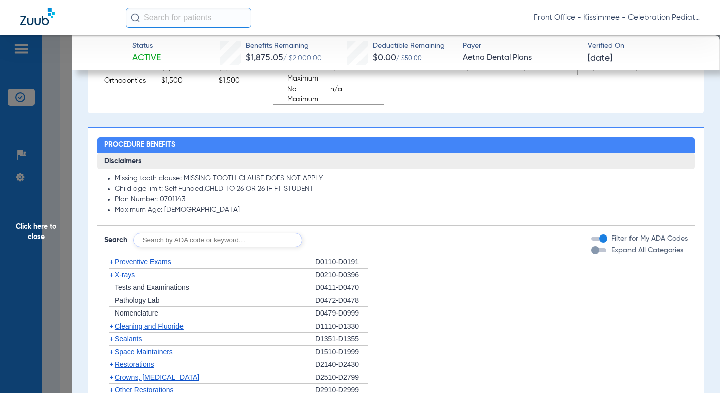
scroll to position [805, 0]
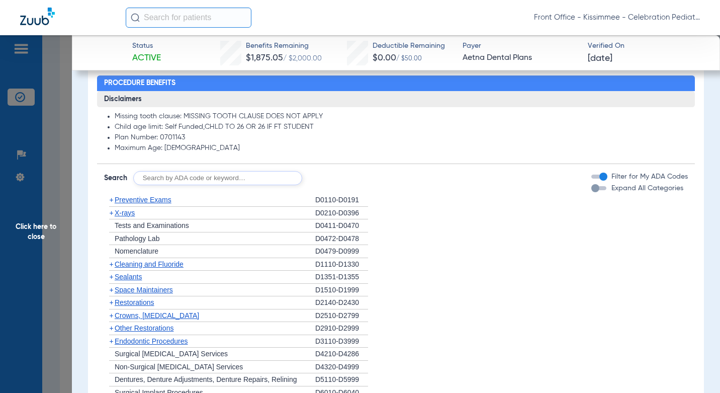
drag, startPoint x: 593, startPoint y: 190, endPoint x: 291, endPoint y: 214, distance: 302.8
click at [593, 190] on div "button" at bounding box center [599, 188] width 15 height 4
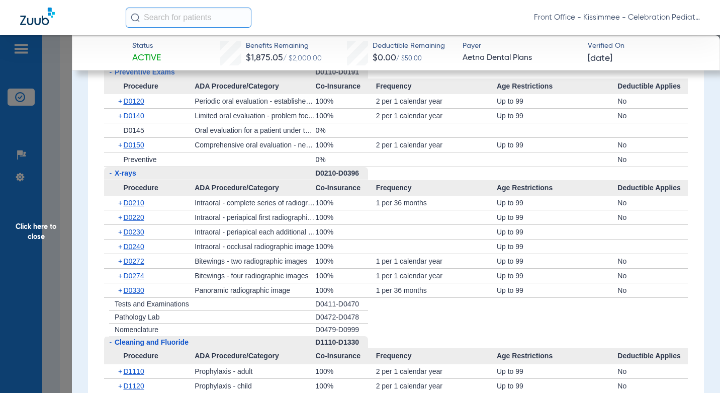
scroll to position [959, 0]
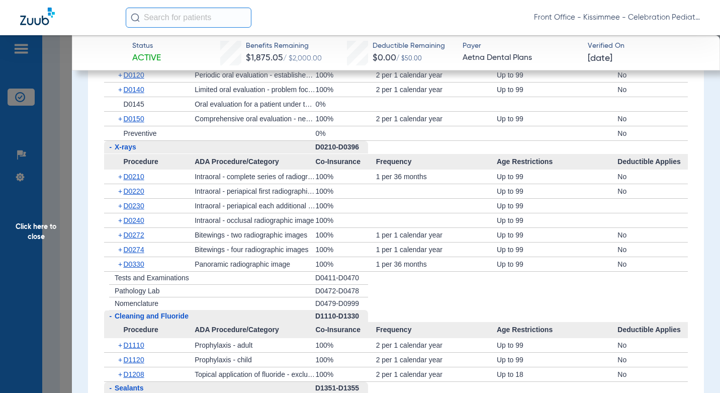
click at [130, 264] on span "D0330" at bounding box center [133, 264] width 21 height 8
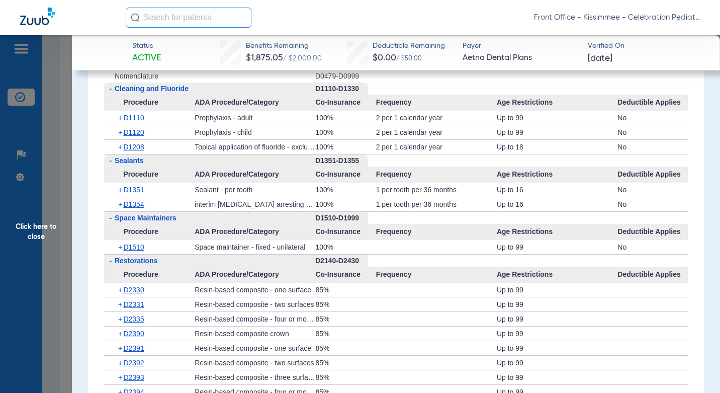
scroll to position [1311, 0]
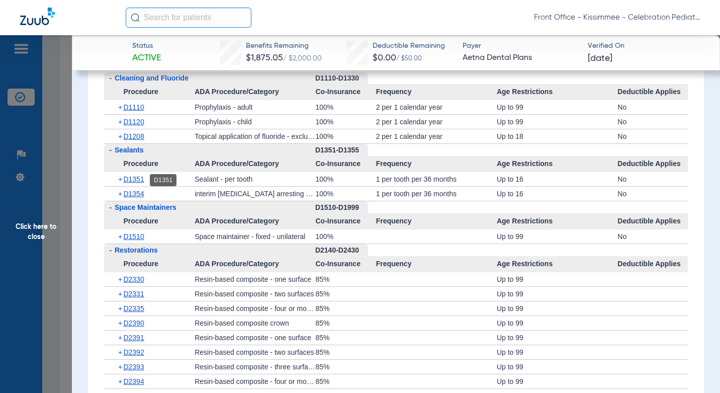
click at [141, 181] on span "D1351" at bounding box center [133, 179] width 21 height 8
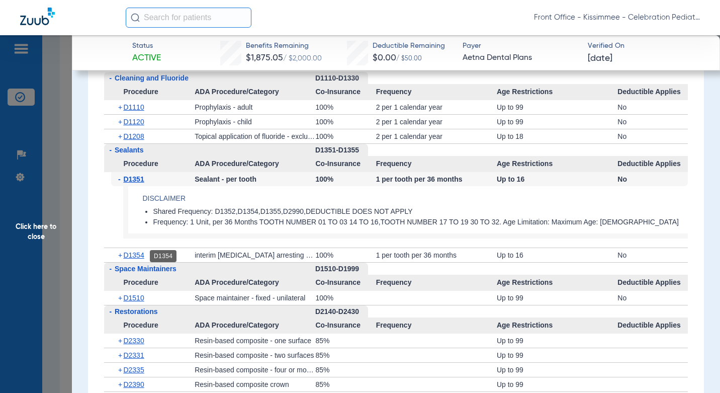
click at [141, 256] on span "D1354" at bounding box center [133, 255] width 21 height 8
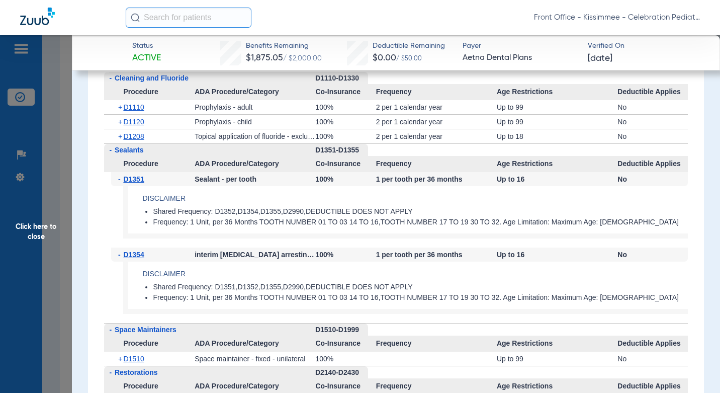
click at [48, 239] on span "Click here to close" at bounding box center [36, 231] width 72 height 393
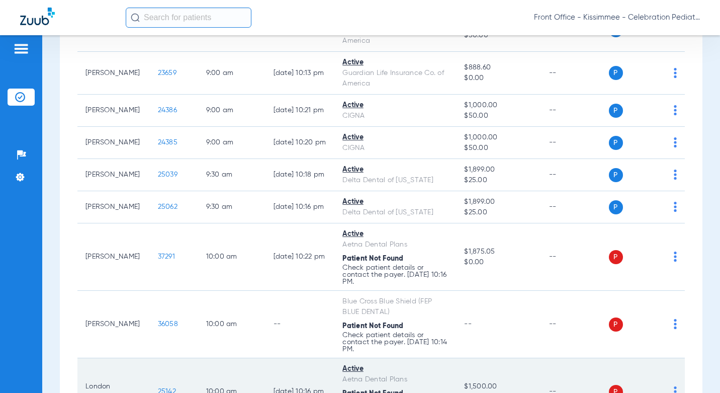
scroll to position [855, 0]
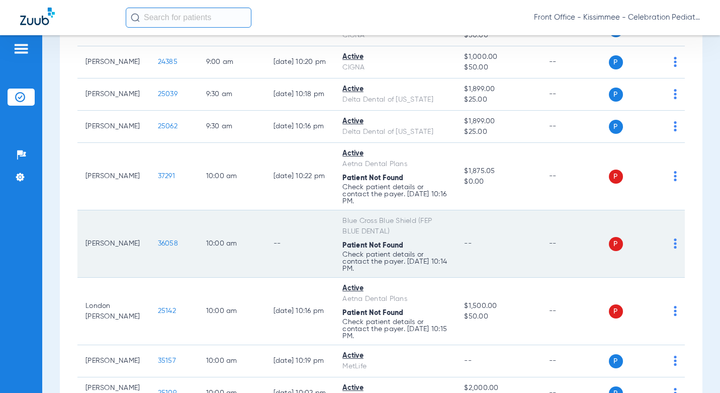
click at [158, 244] on span "36058" at bounding box center [168, 243] width 20 height 7
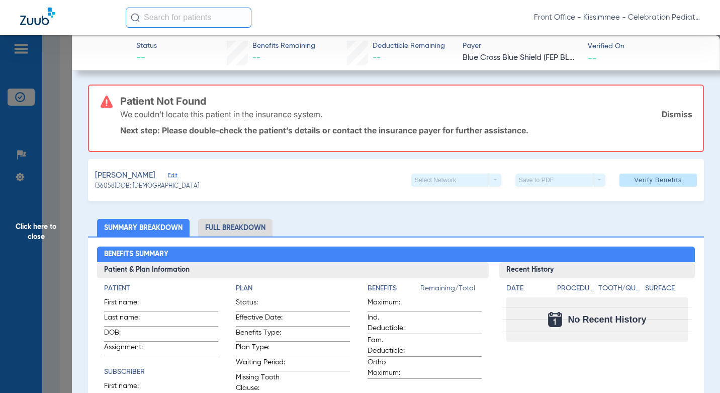
click at [53, 167] on span "Click here to close" at bounding box center [36, 231] width 72 height 393
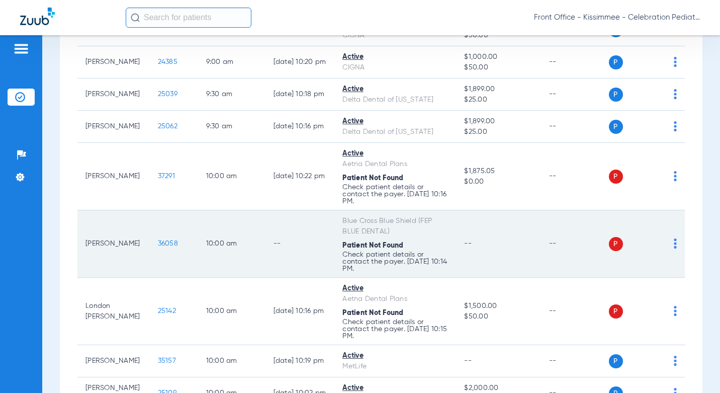
click at [158, 241] on span "36058" at bounding box center [168, 243] width 20 height 7
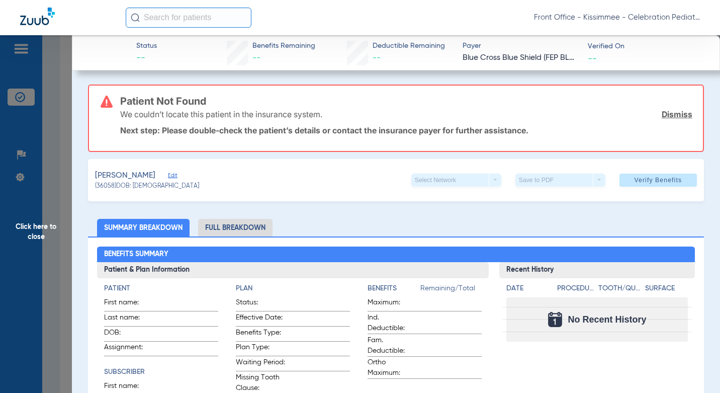
click at [253, 232] on li "Full Breakdown" at bounding box center [235, 228] width 74 height 18
